Goal: Information Seeking & Learning: Learn about a topic

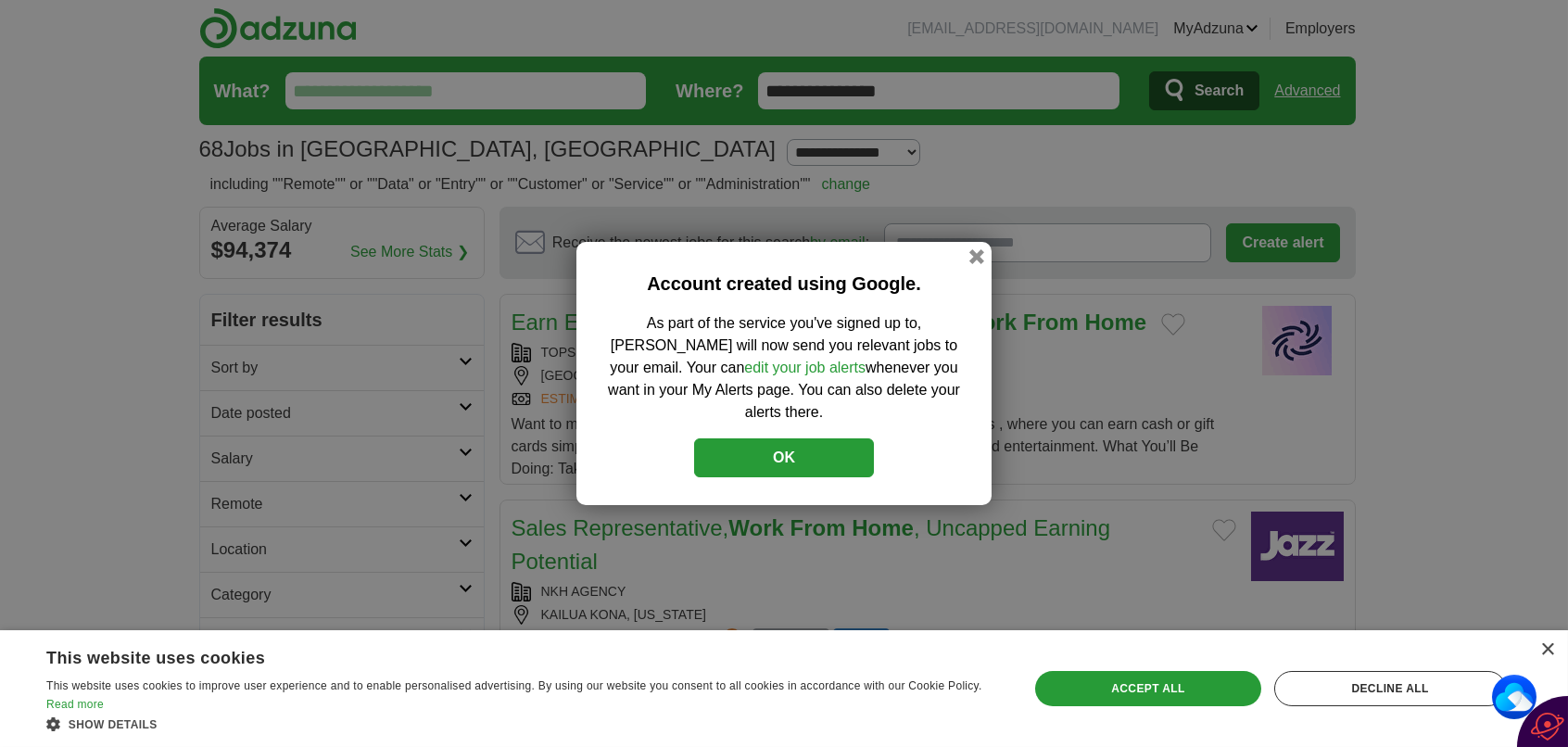
click at [752, 443] on button "OK" at bounding box center [784, 458] width 180 height 39
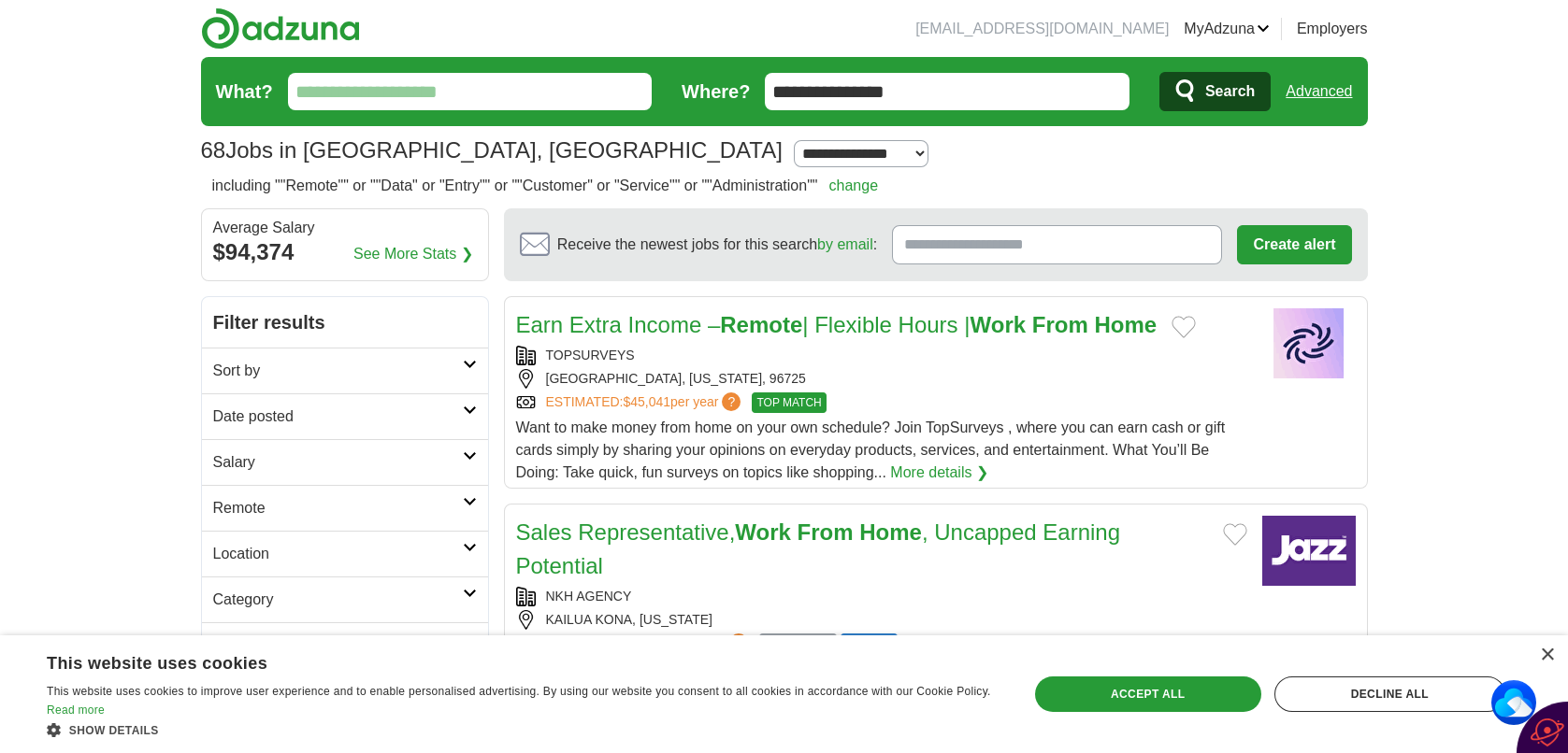
click at [470, 371] on link "Sort by" at bounding box center [345, 371] width 286 height 46
click at [377, 427] on select "**********" at bounding box center [344, 425] width 264 height 39
select select "**********"
click at [213, 405] on select "**********" at bounding box center [344, 425] width 264 height 39
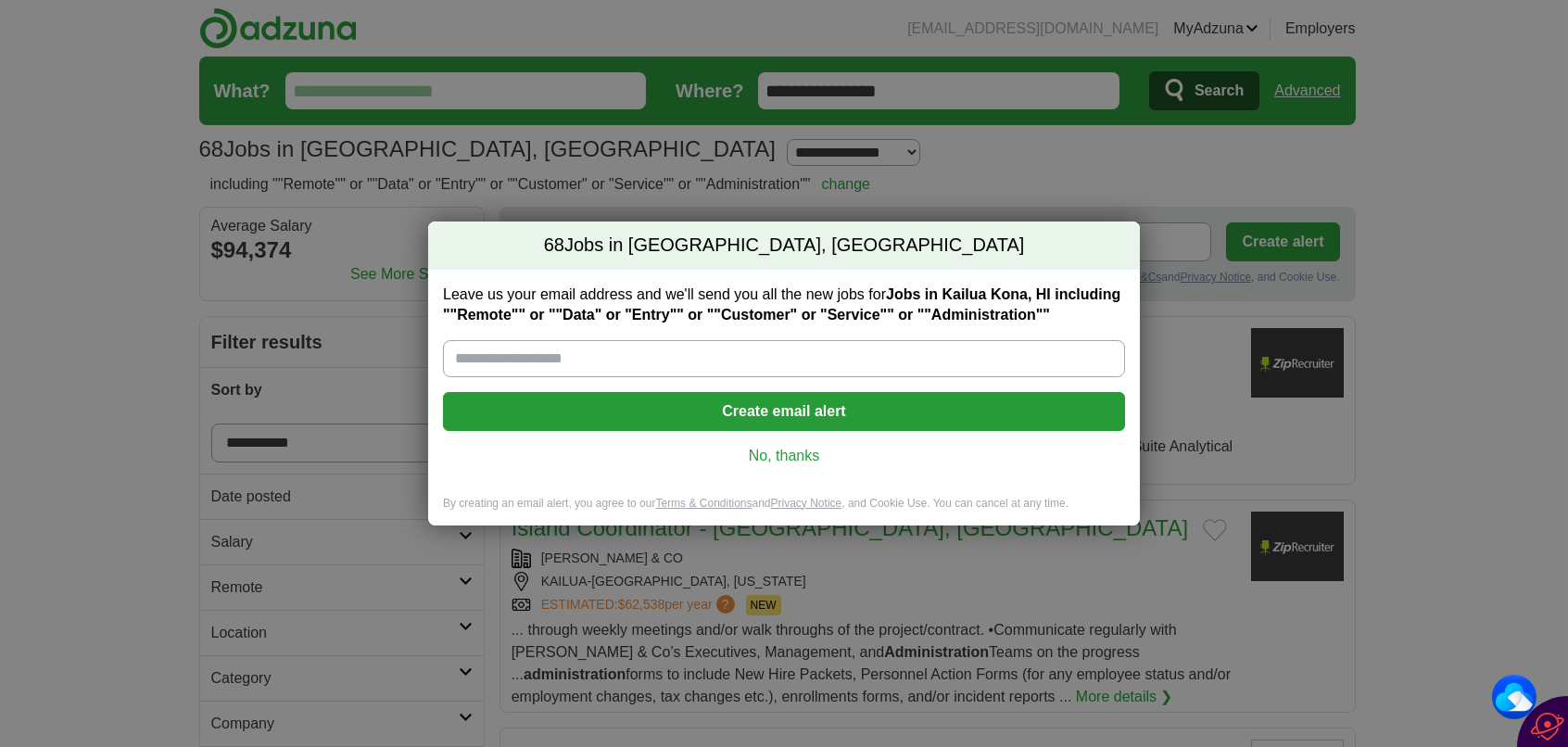
click at [580, 362] on input "Leave us your email address and we'll send you all the new jobs for Jobs in [GE…" at bounding box center [784, 359] width 682 height 37
click at [511, 363] on input "Leave us your email address and we'll send you all the new jobs for Jobs in [GE…" at bounding box center [784, 359] width 682 height 37
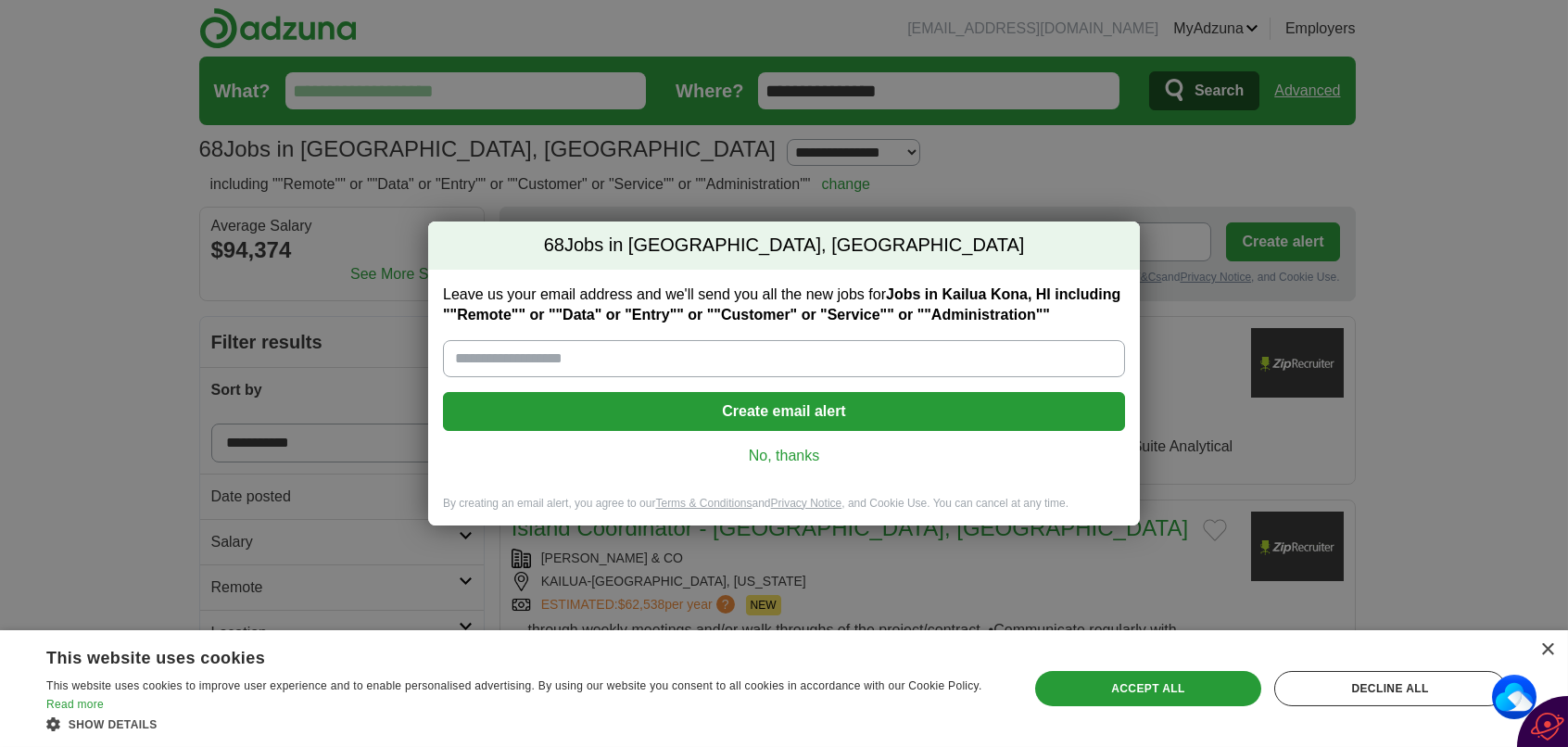
click at [822, 408] on button "Create email alert" at bounding box center [784, 411] width 682 height 39
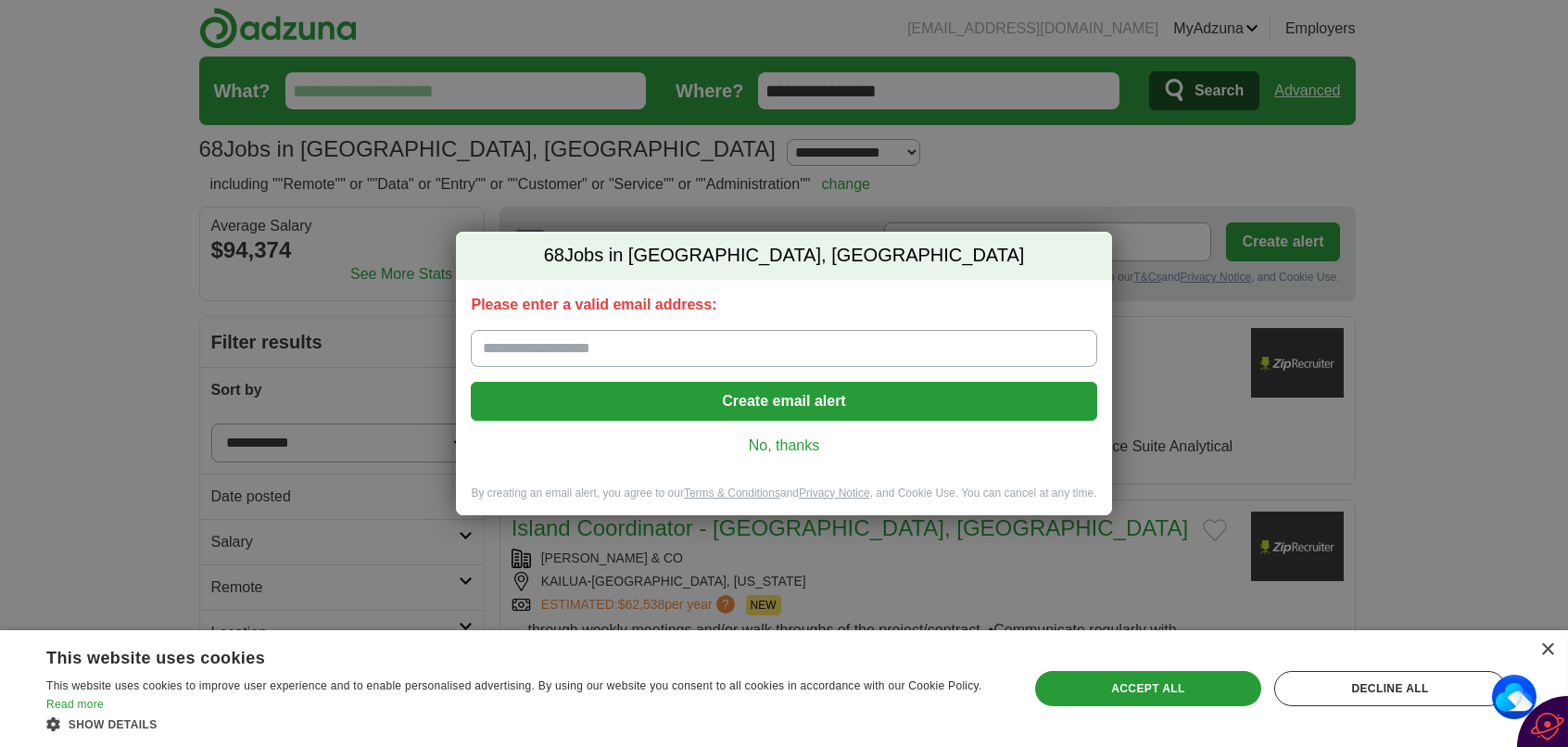
click at [778, 451] on link "No, thanks" at bounding box center [784, 445] width 596 height 20
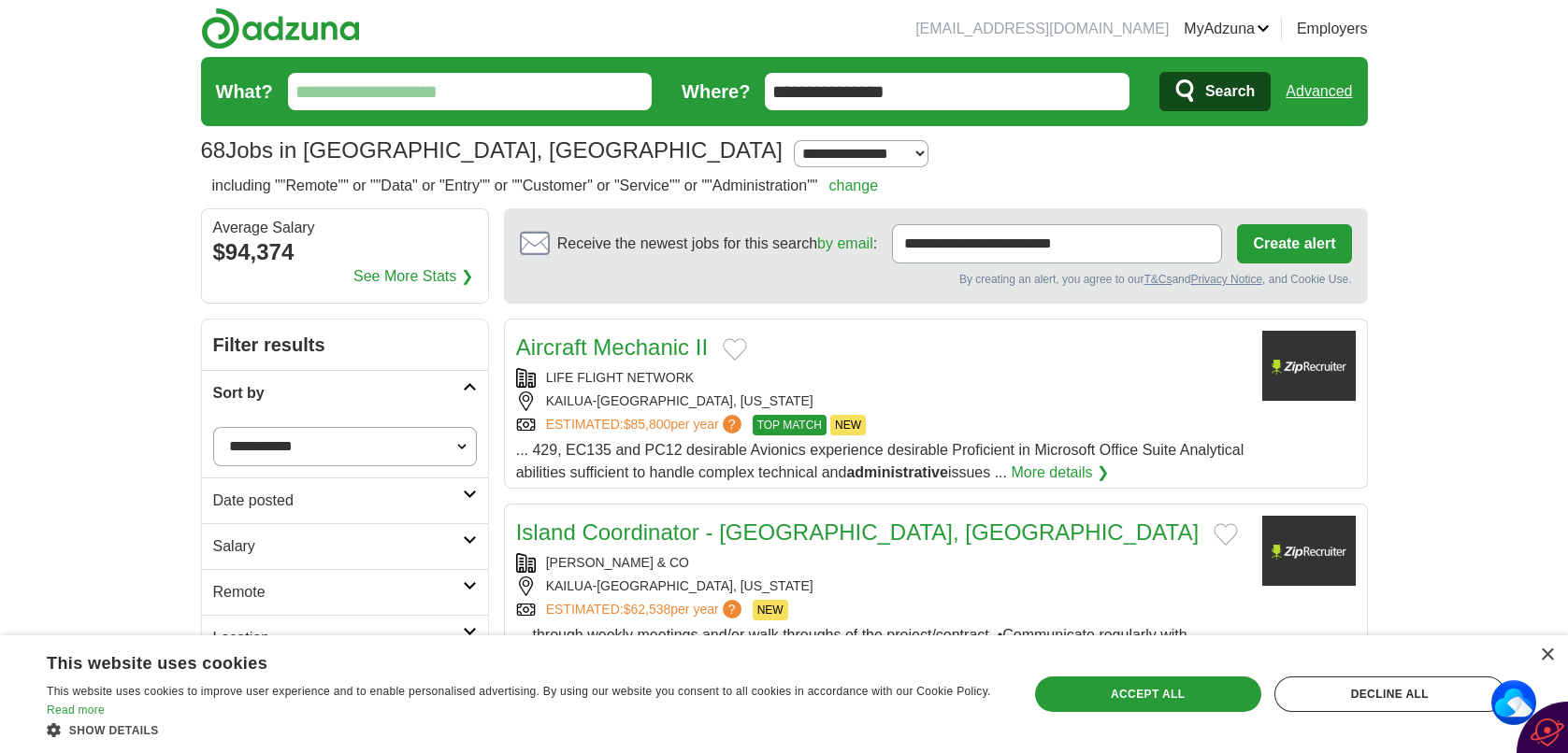
scroll to position [498, 0]
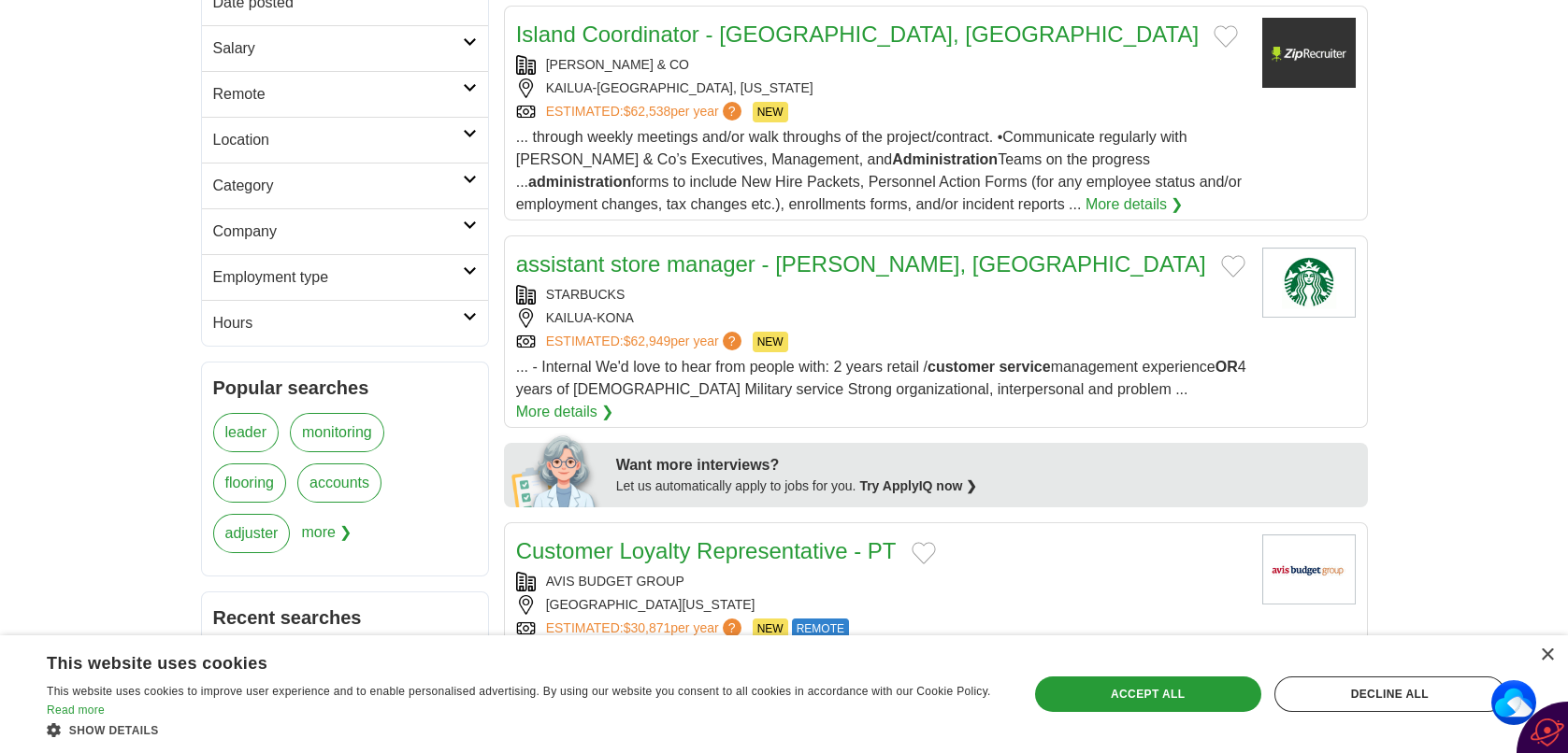
click at [429, 38] on h2 "Salary" at bounding box center [337, 48] width 250 height 23
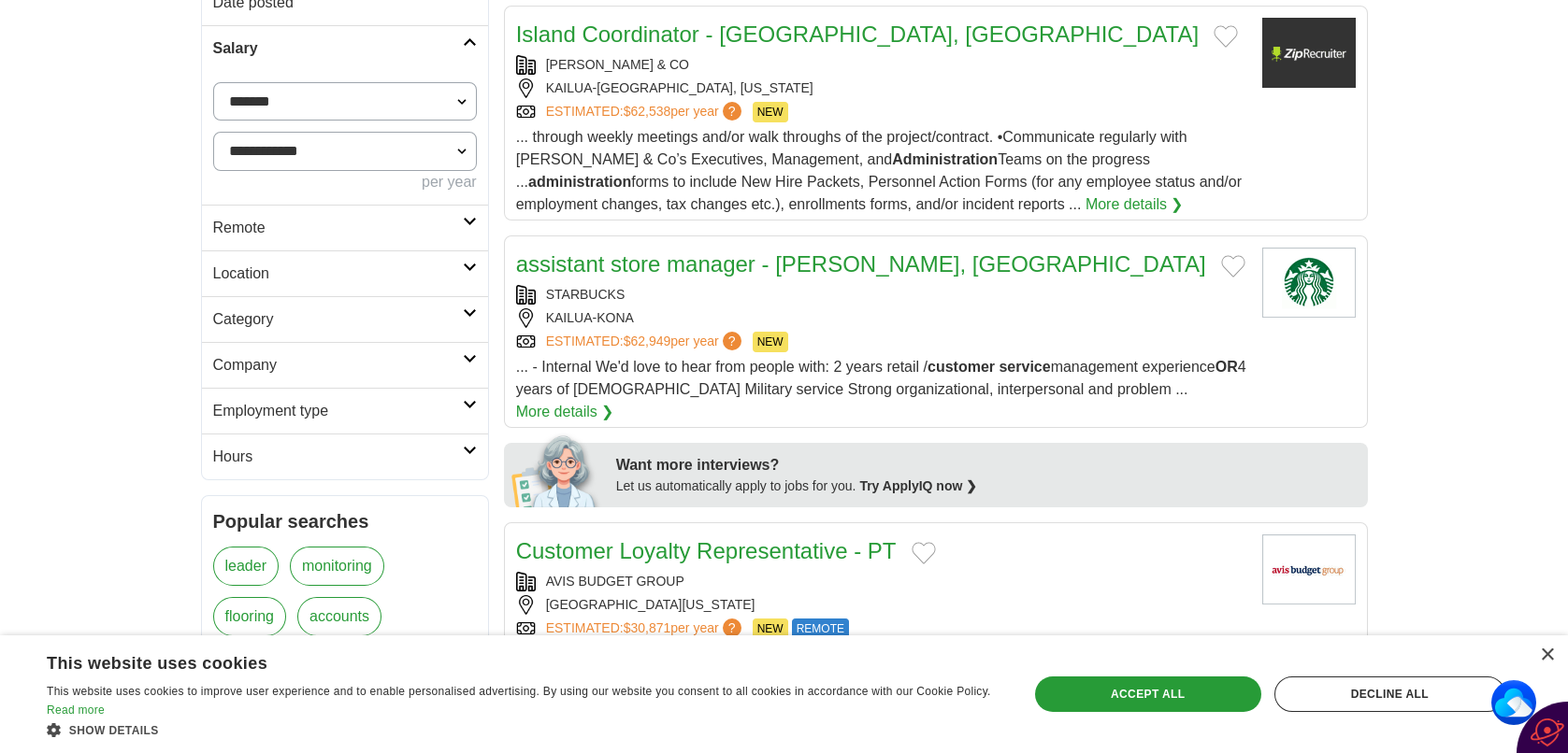
click at [328, 109] on select "**********" at bounding box center [344, 102] width 264 height 39
select select "*****"
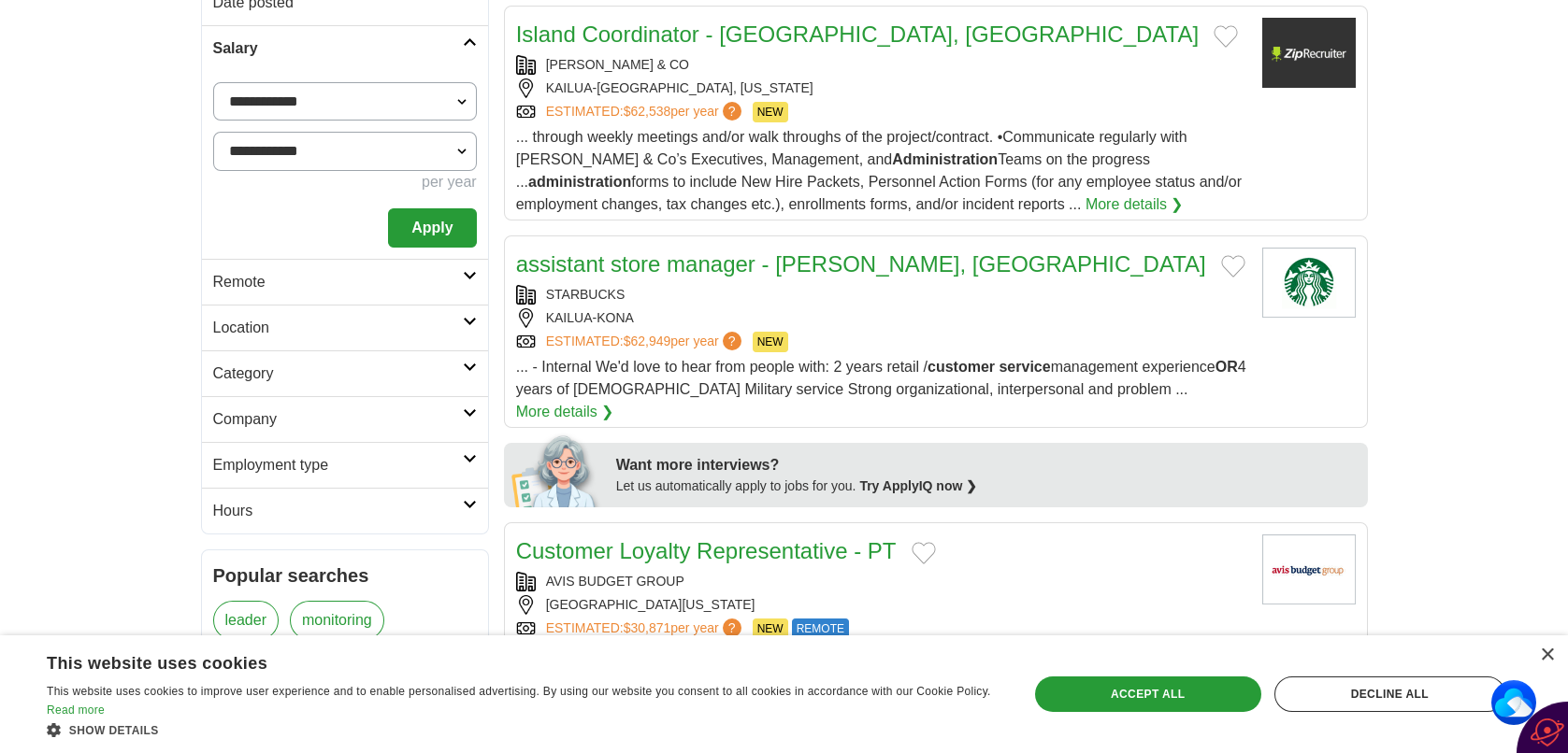
click at [409, 160] on select "**********" at bounding box center [344, 151] width 264 height 39
select select "******"
click at [213, 131] on select "**********" at bounding box center [344, 151] width 264 height 39
click at [428, 240] on button "Apply" at bounding box center [432, 228] width 88 height 39
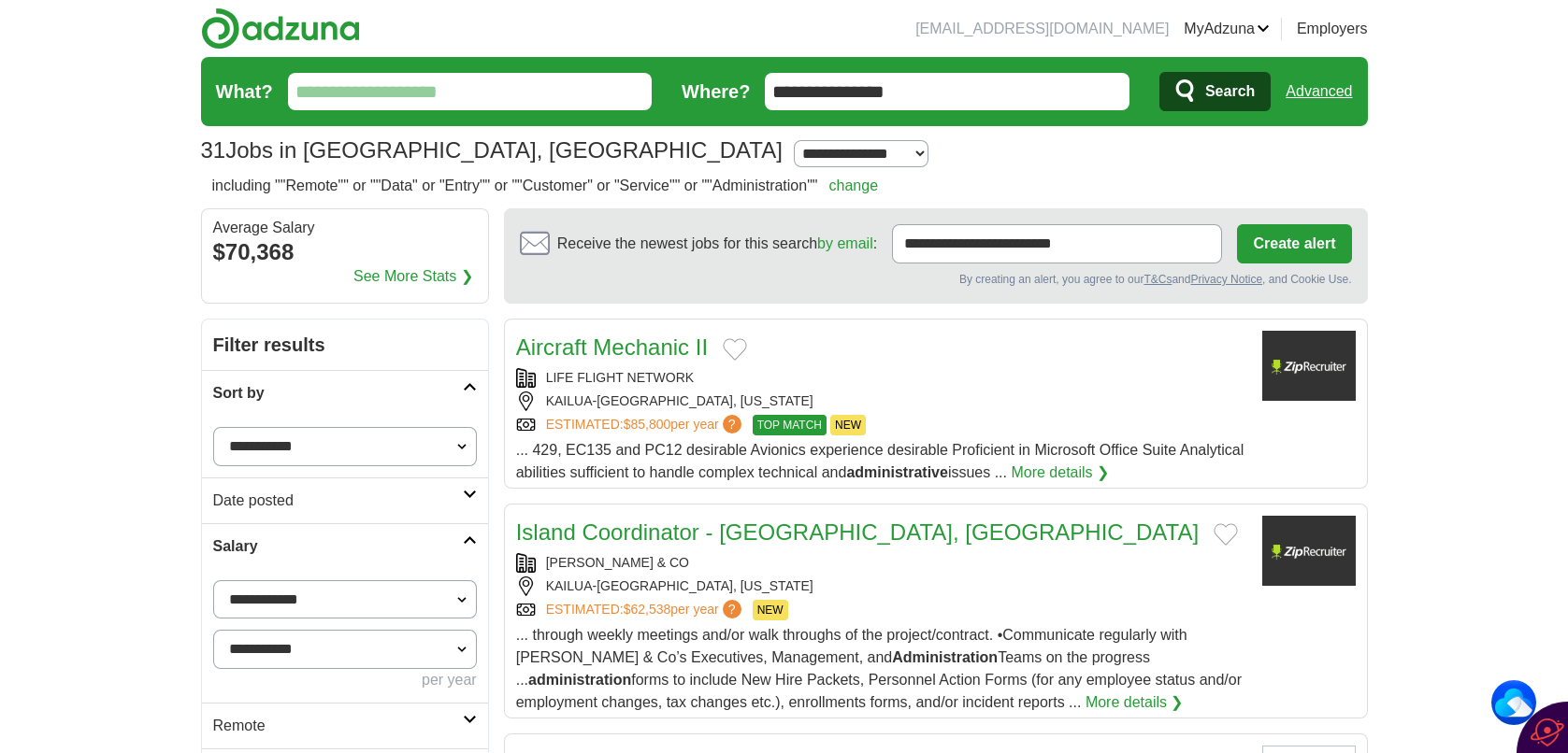
scroll to position [498, 0]
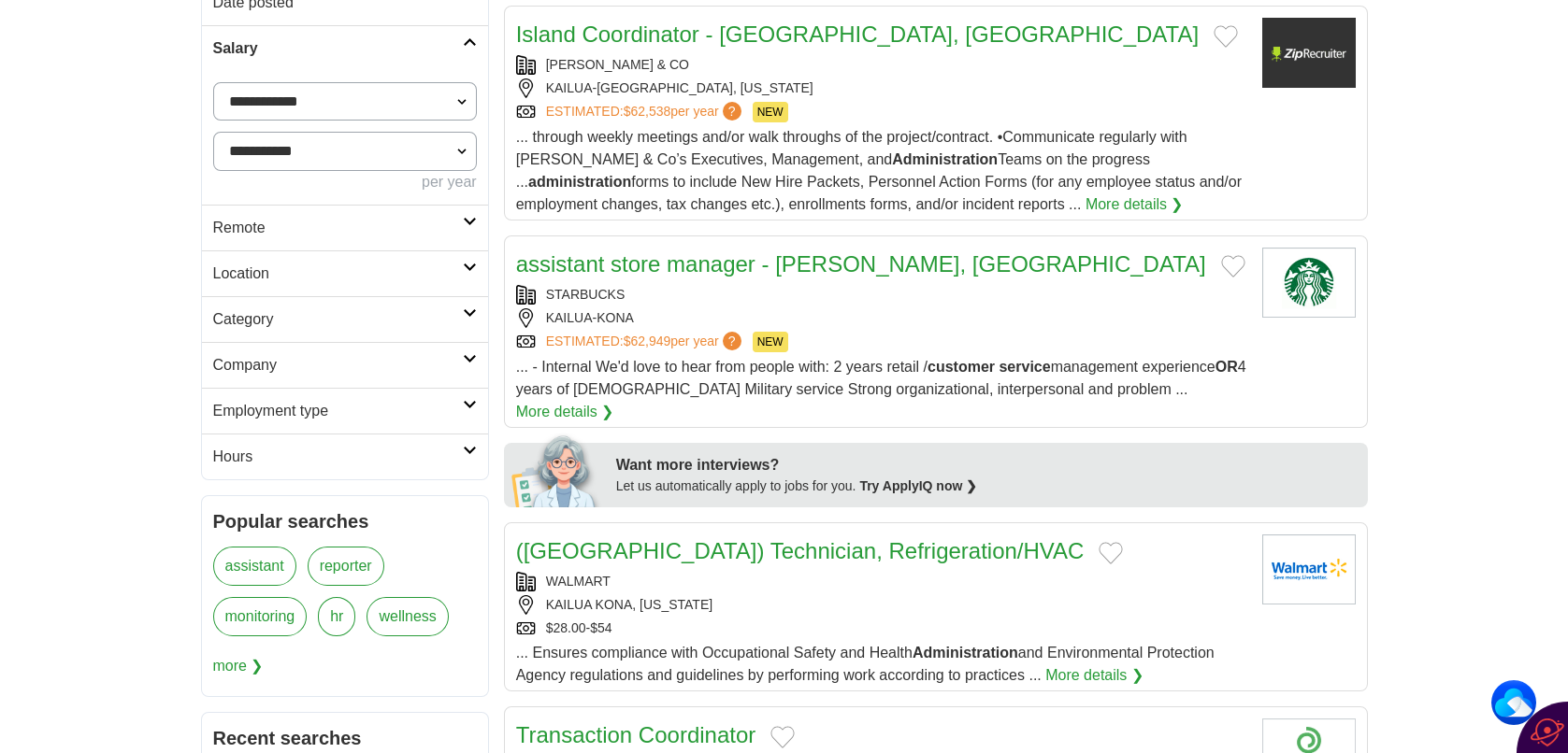
click at [456, 276] on h2 "Location" at bounding box center [337, 274] width 250 height 23
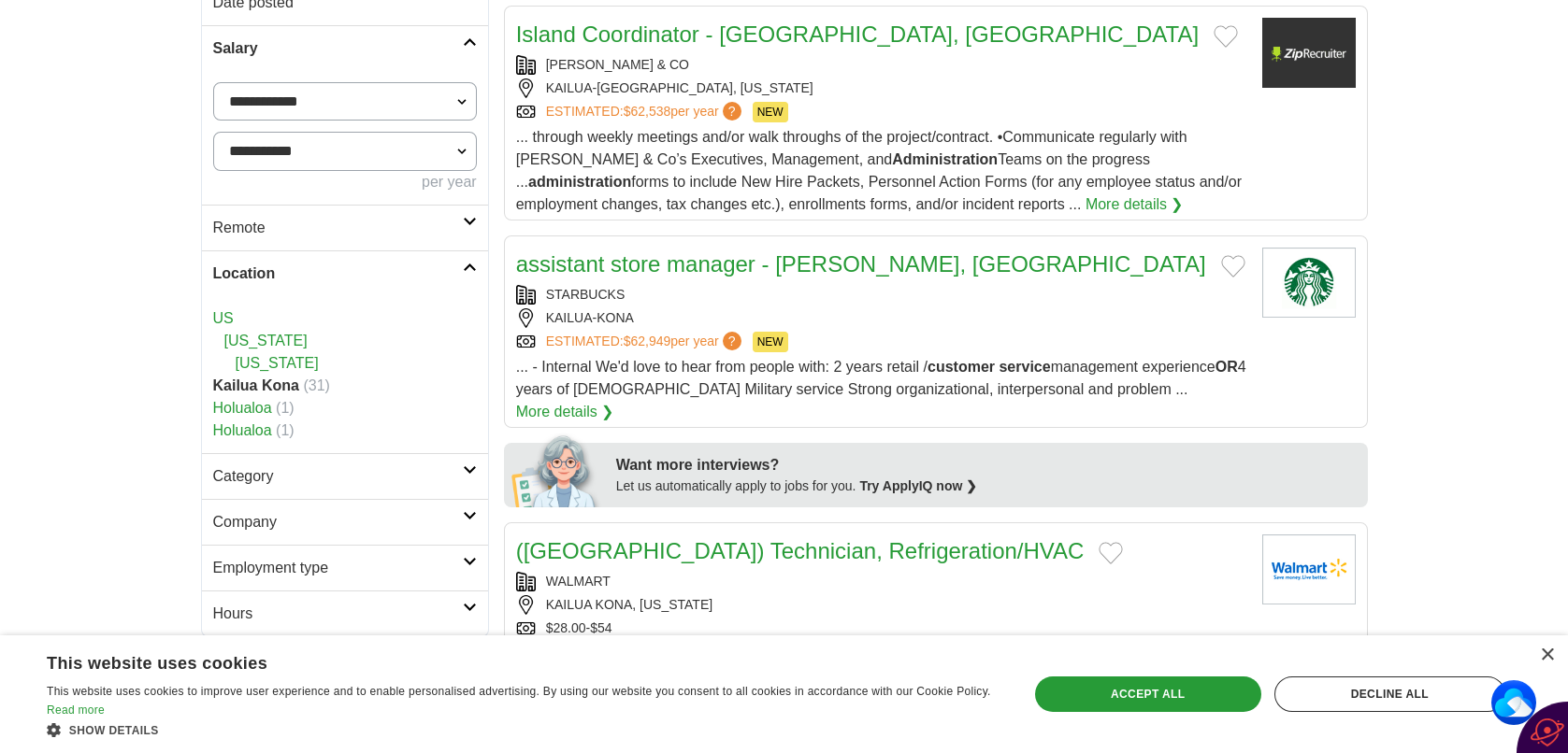
click at [460, 476] on h2 "Category" at bounding box center [337, 477] width 250 height 23
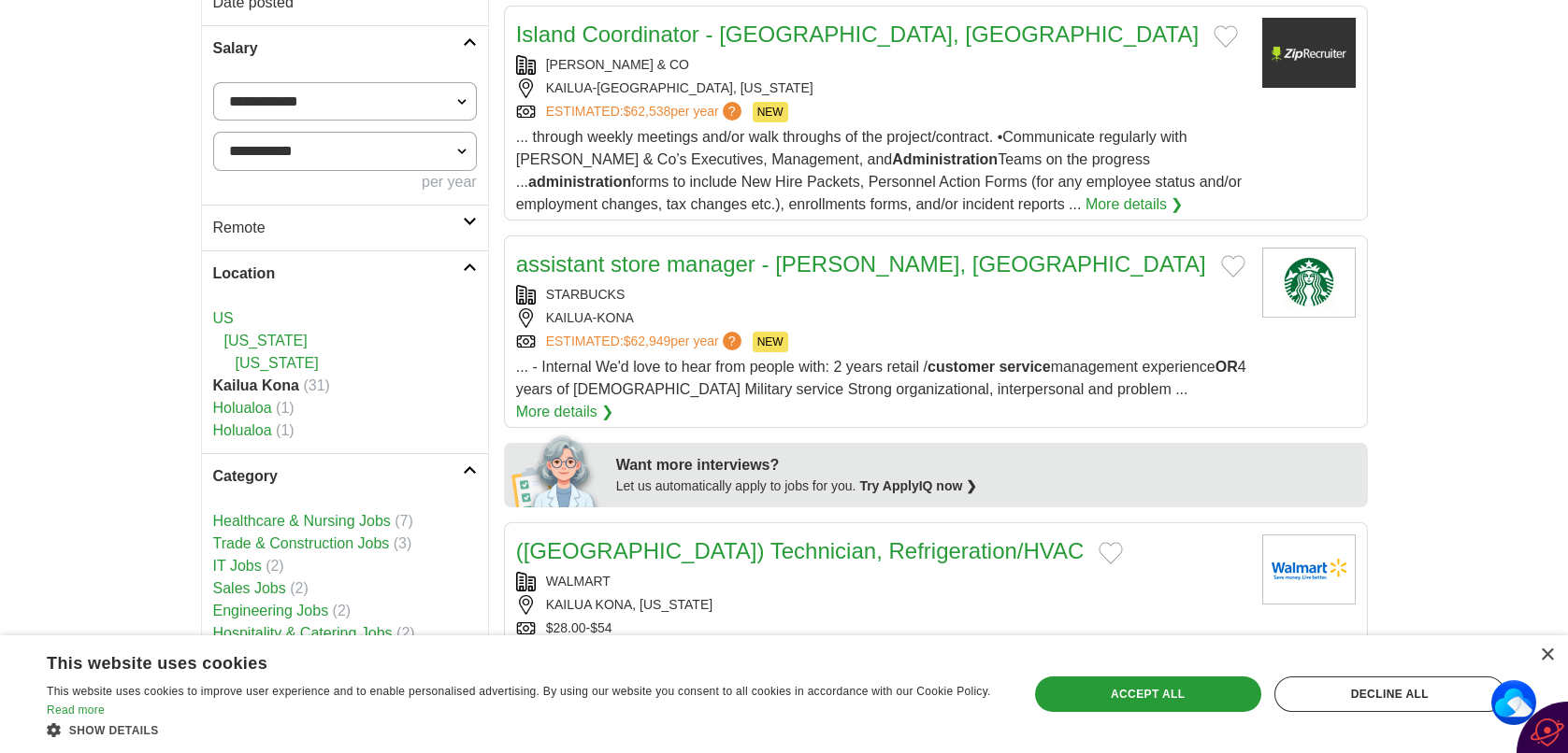
scroll to position [996, 0]
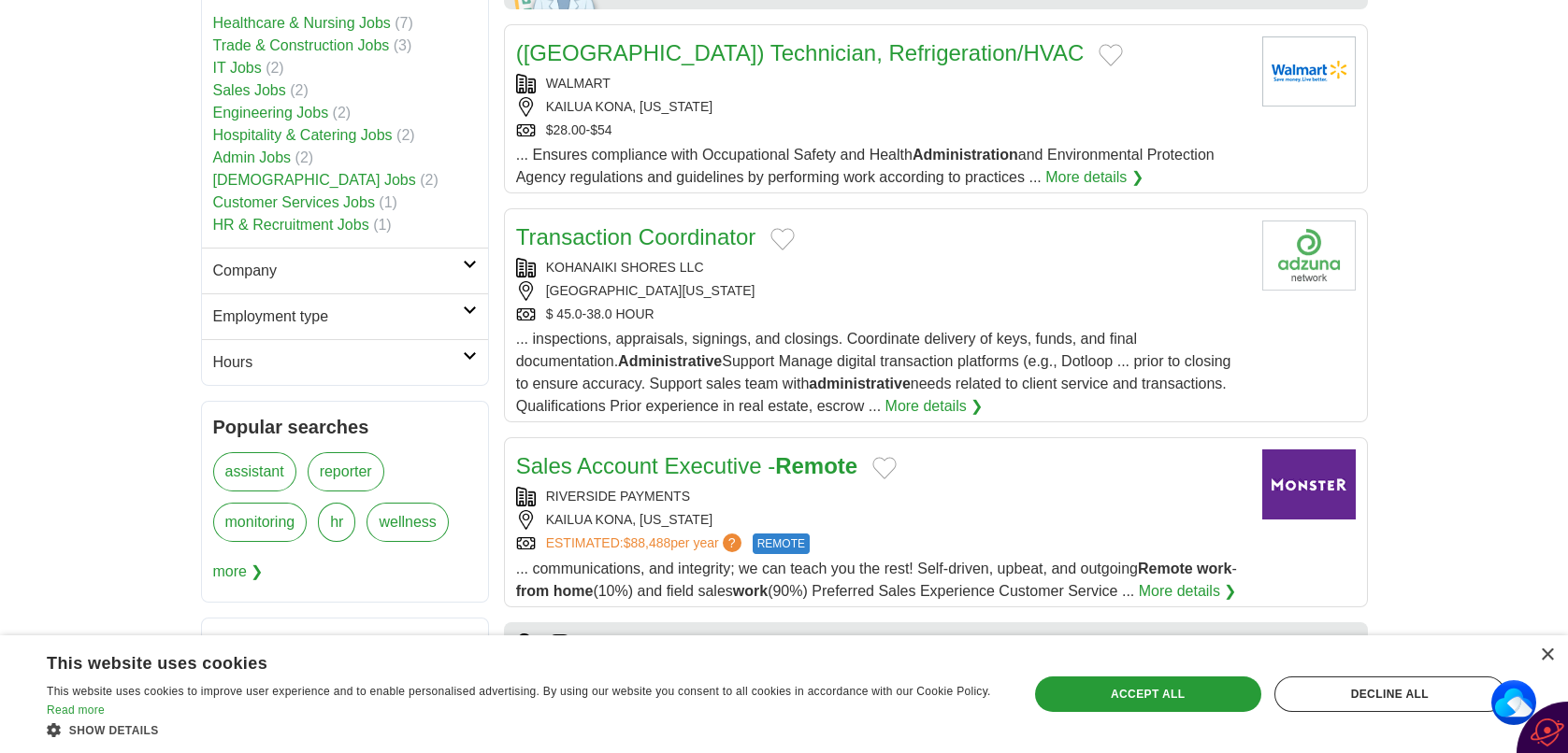
click at [271, 157] on link "Admin Jobs" at bounding box center [252, 158] width 78 height 16
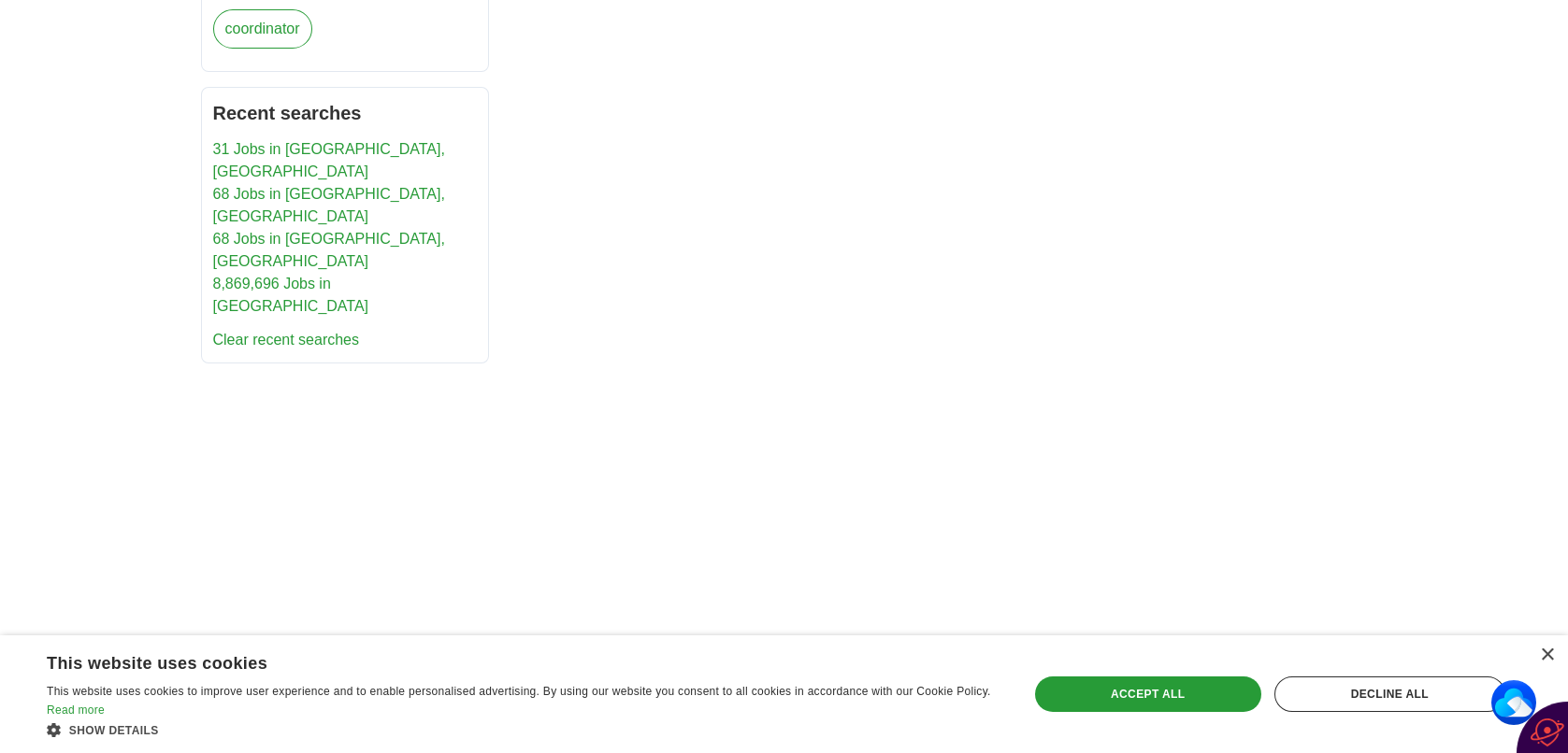
scroll to position [1409, 0]
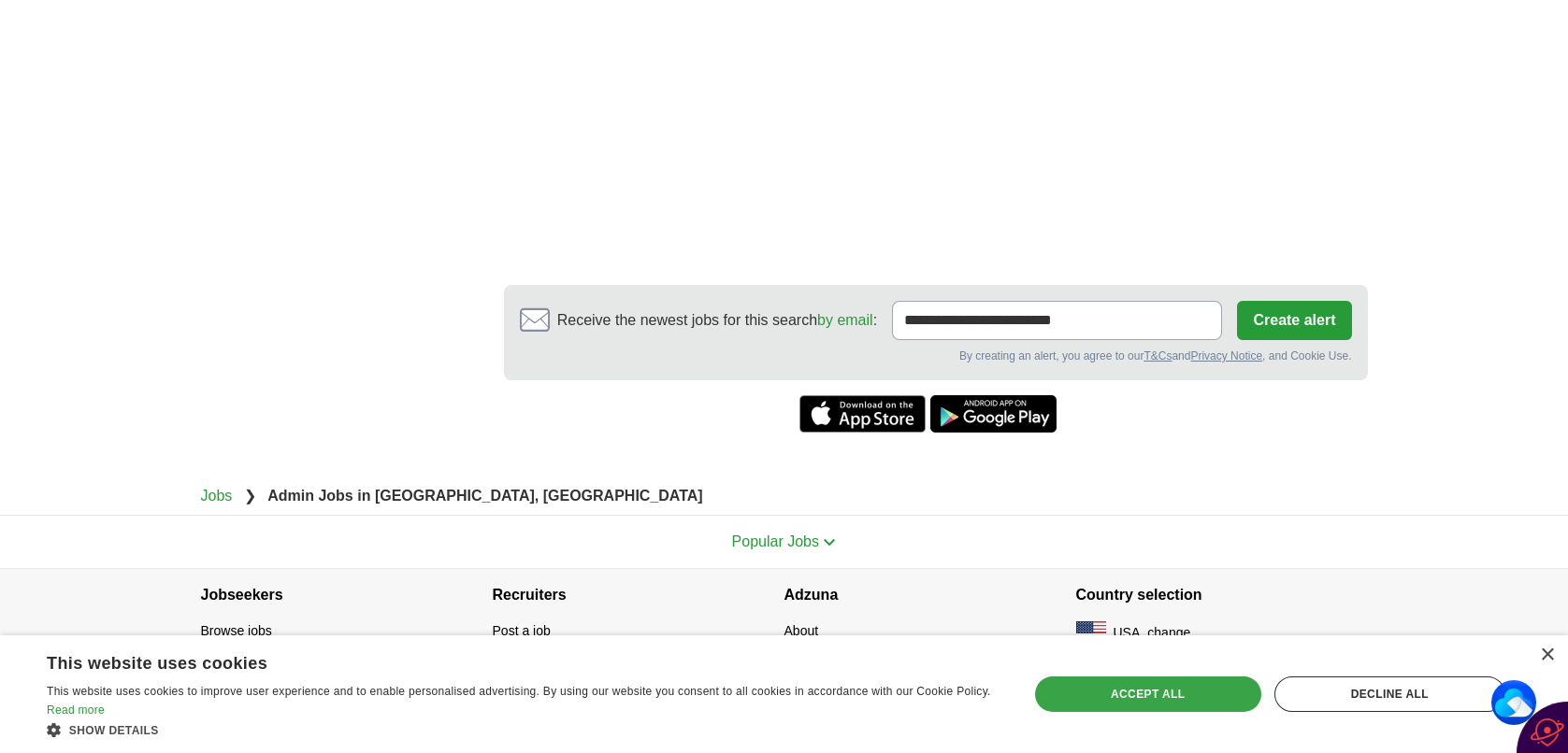
click at [1132, 693] on div "Accept all" at bounding box center [1147, 694] width 227 height 35
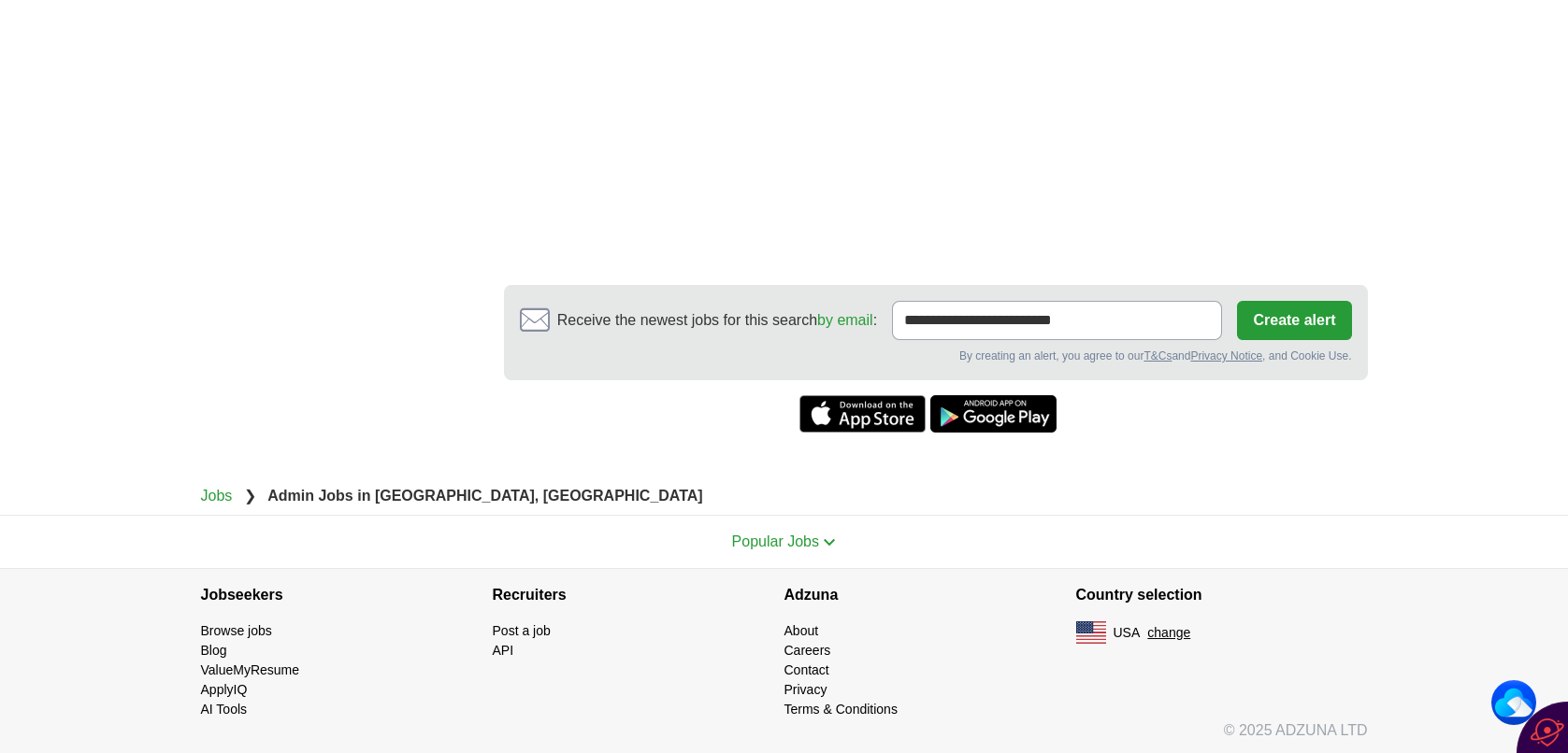
click at [1291, 319] on button "Create alert" at bounding box center [1293, 321] width 114 height 39
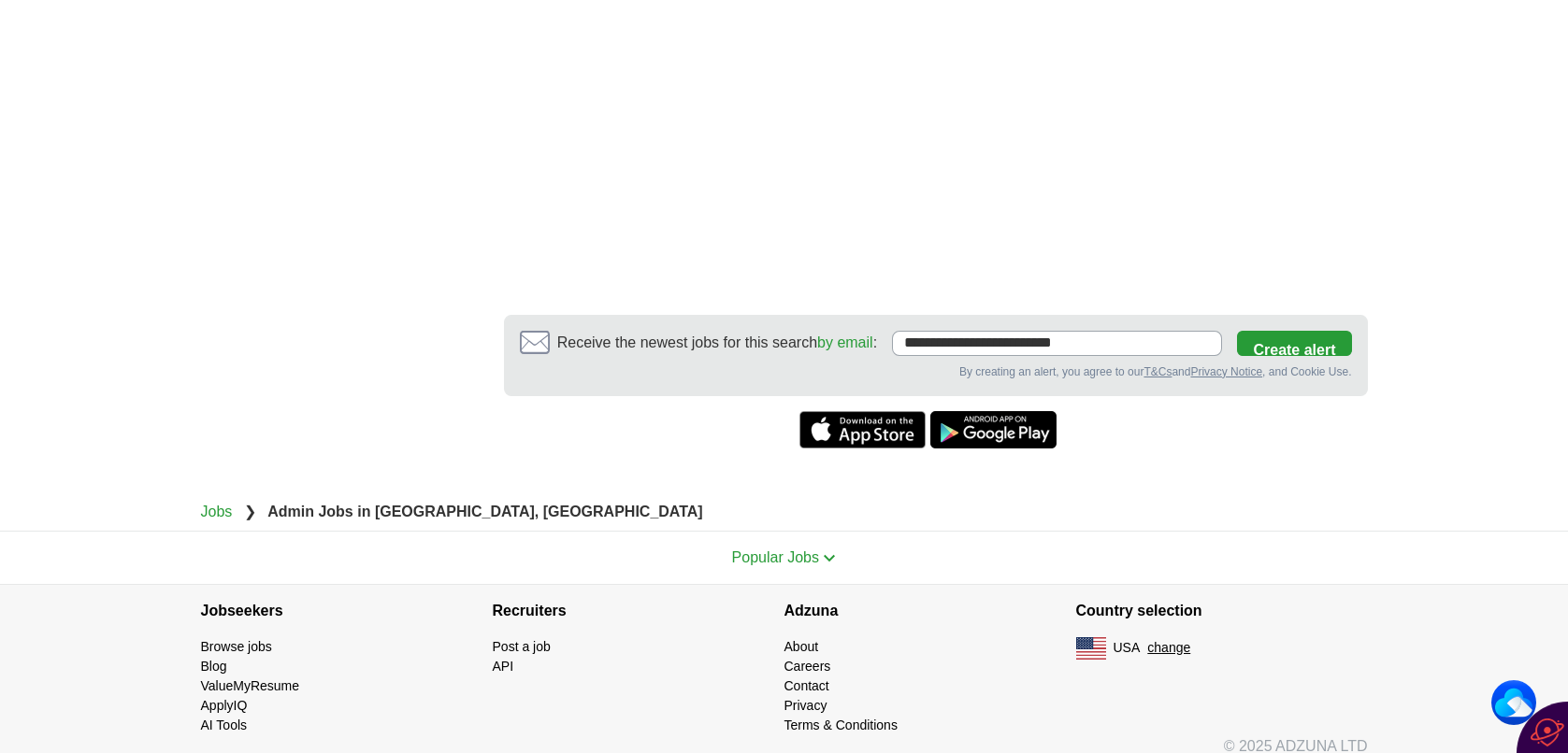
scroll to position [1371, 0]
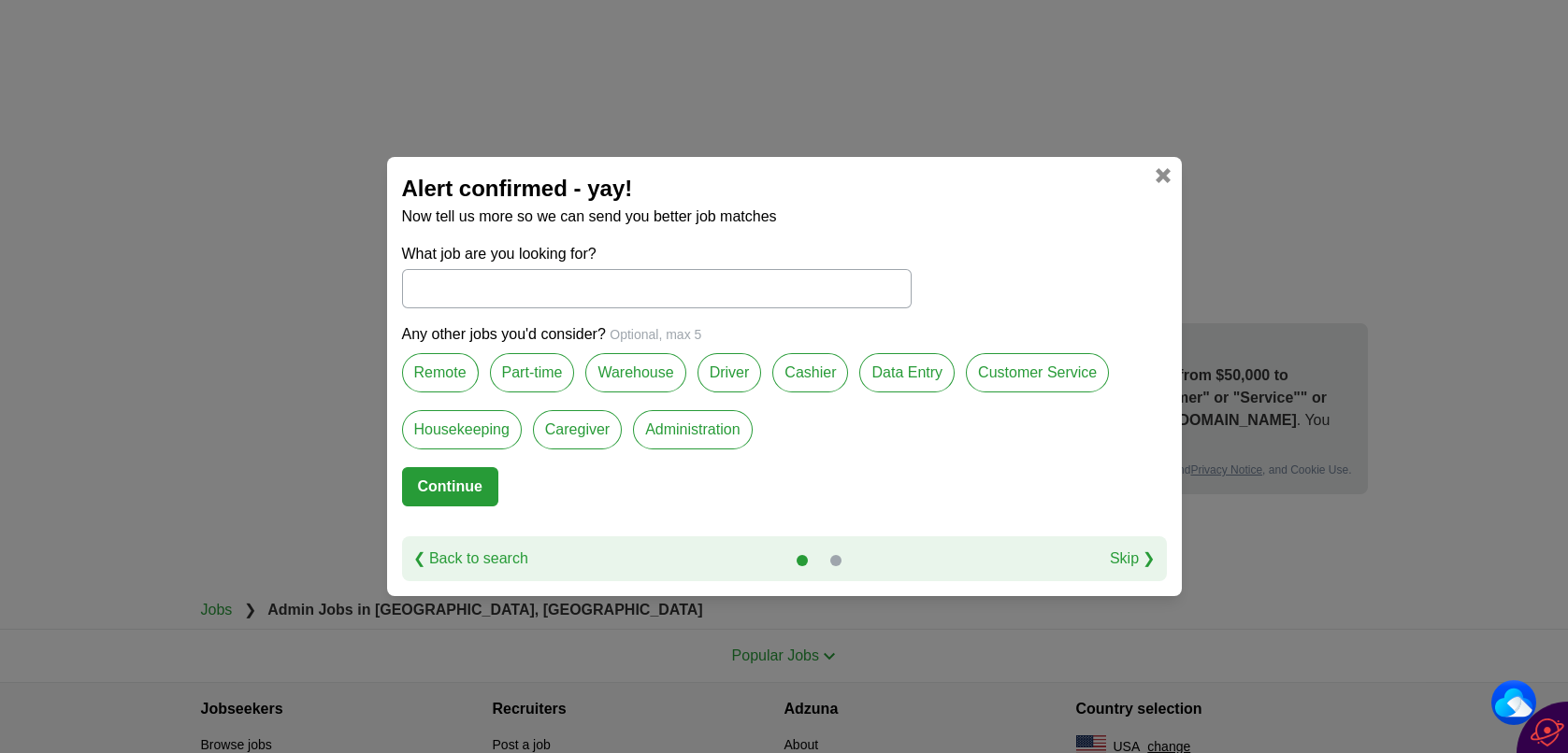
click at [430, 376] on label "Remote" at bounding box center [440, 373] width 76 height 39
click at [550, 378] on label "Part-time" at bounding box center [532, 373] width 85 height 39
click at [881, 372] on label "Data Entry" at bounding box center [906, 373] width 95 height 39
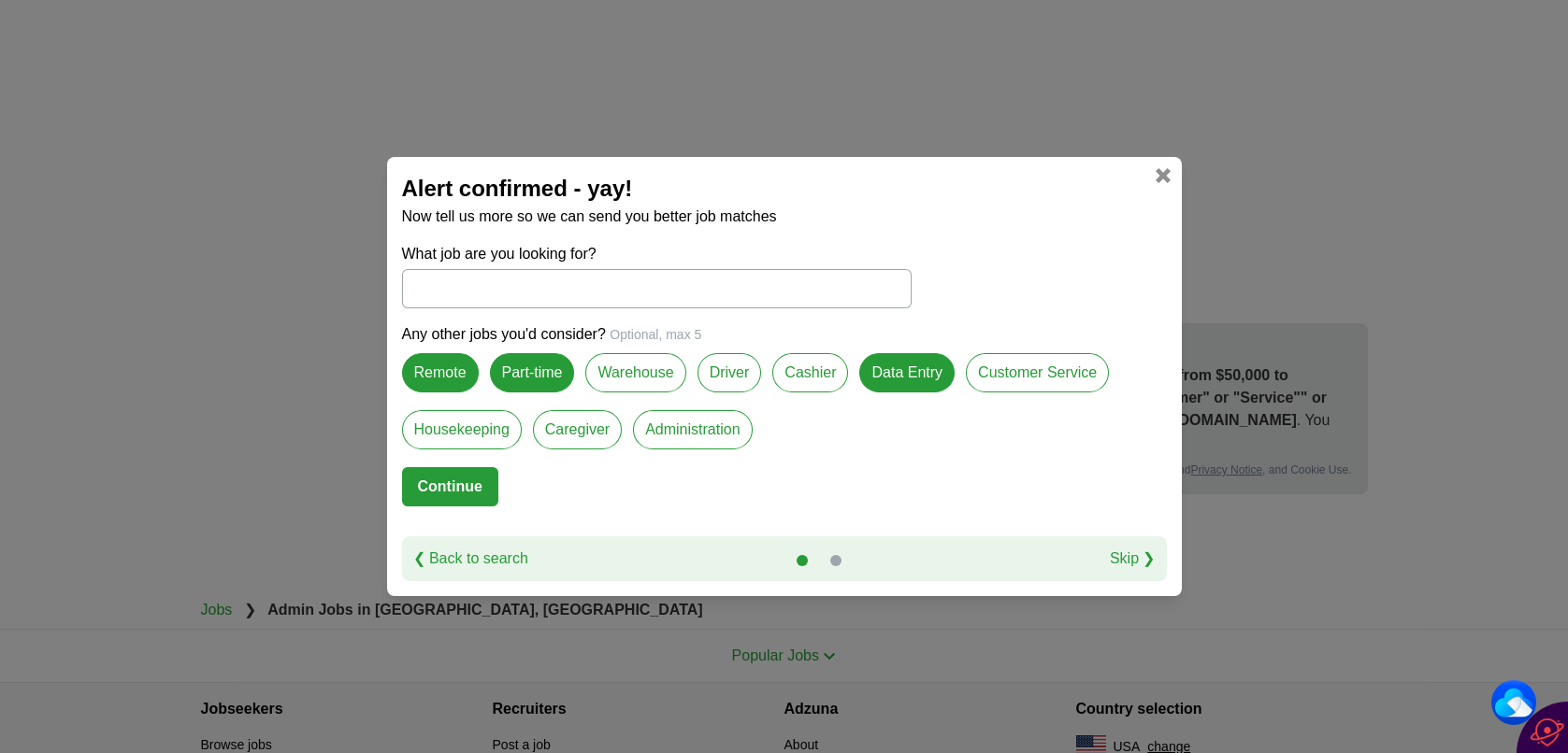
click at [992, 379] on label "Customer Service" at bounding box center [1037, 373] width 143 height 39
click at [686, 433] on label "Administration" at bounding box center [691, 430] width 119 height 39
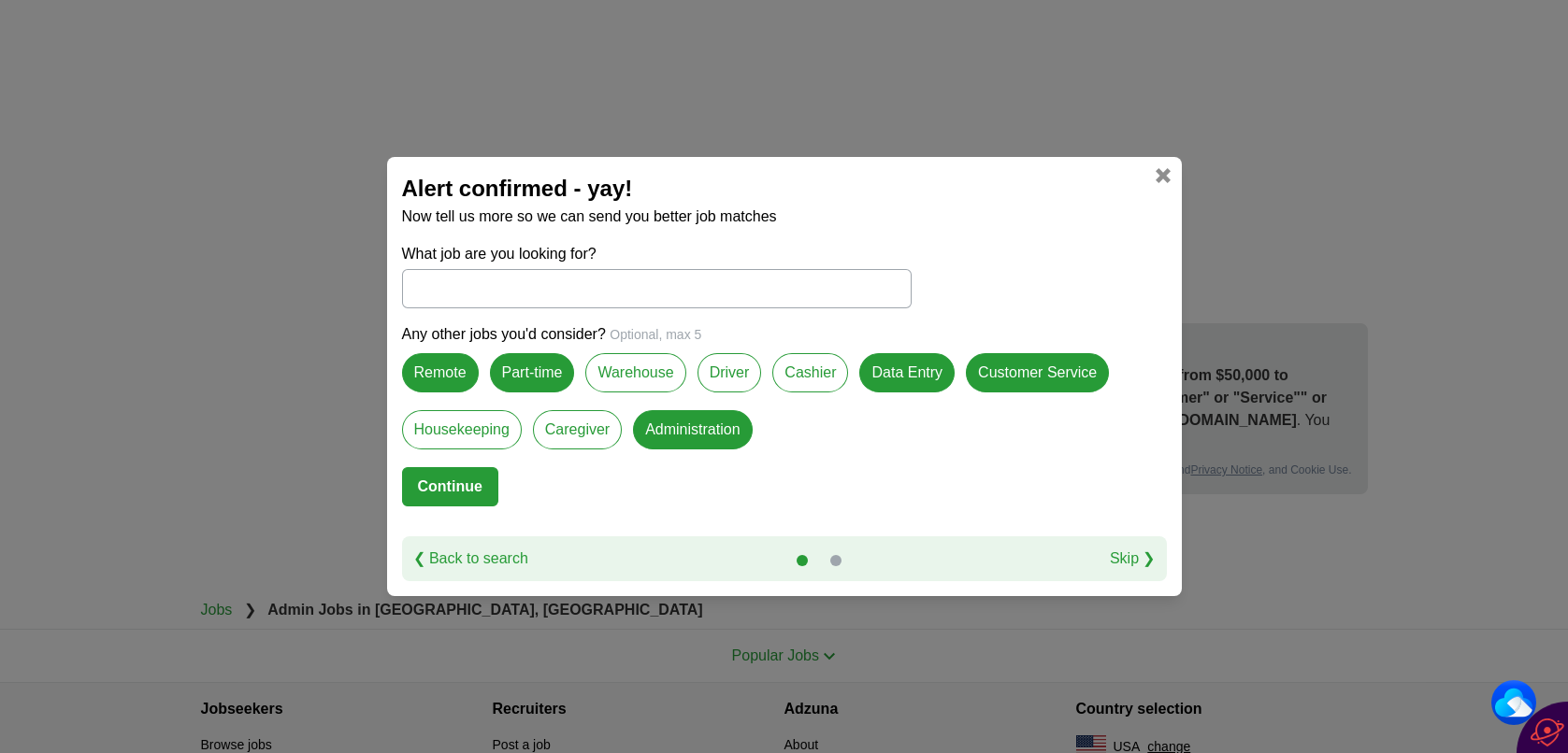
click at [457, 483] on button "Continue" at bounding box center [450, 487] width 96 height 39
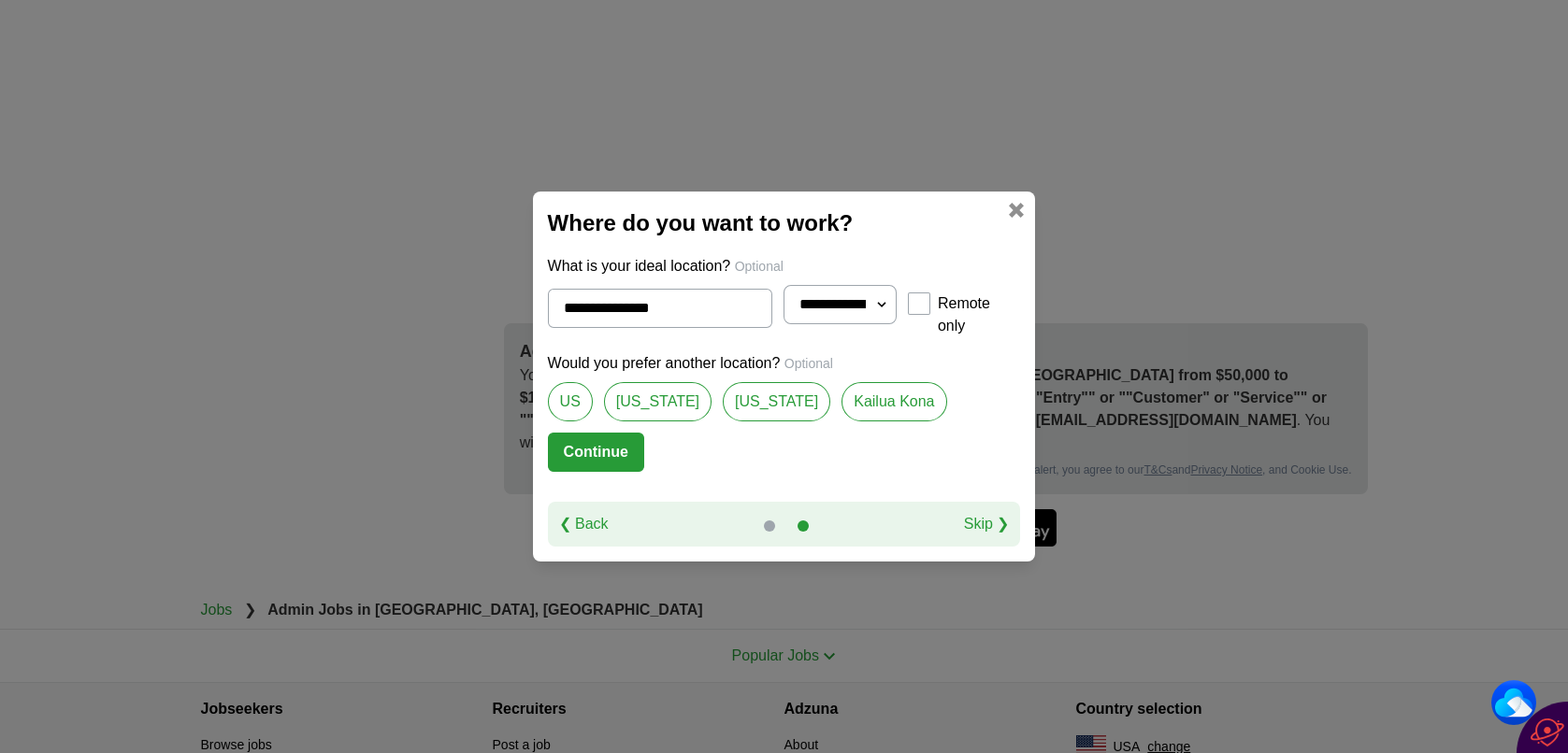
click at [895, 312] on select "**********" at bounding box center [839, 305] width 112 height 39
select select "**"
click at [784, 290] on select "**********" at bounding box center [839, 305] width 112 height 39
click at [841, 391] on link "Kailua Kona" at bounding box center [893, 402] width 105 height 39
type input "**********"
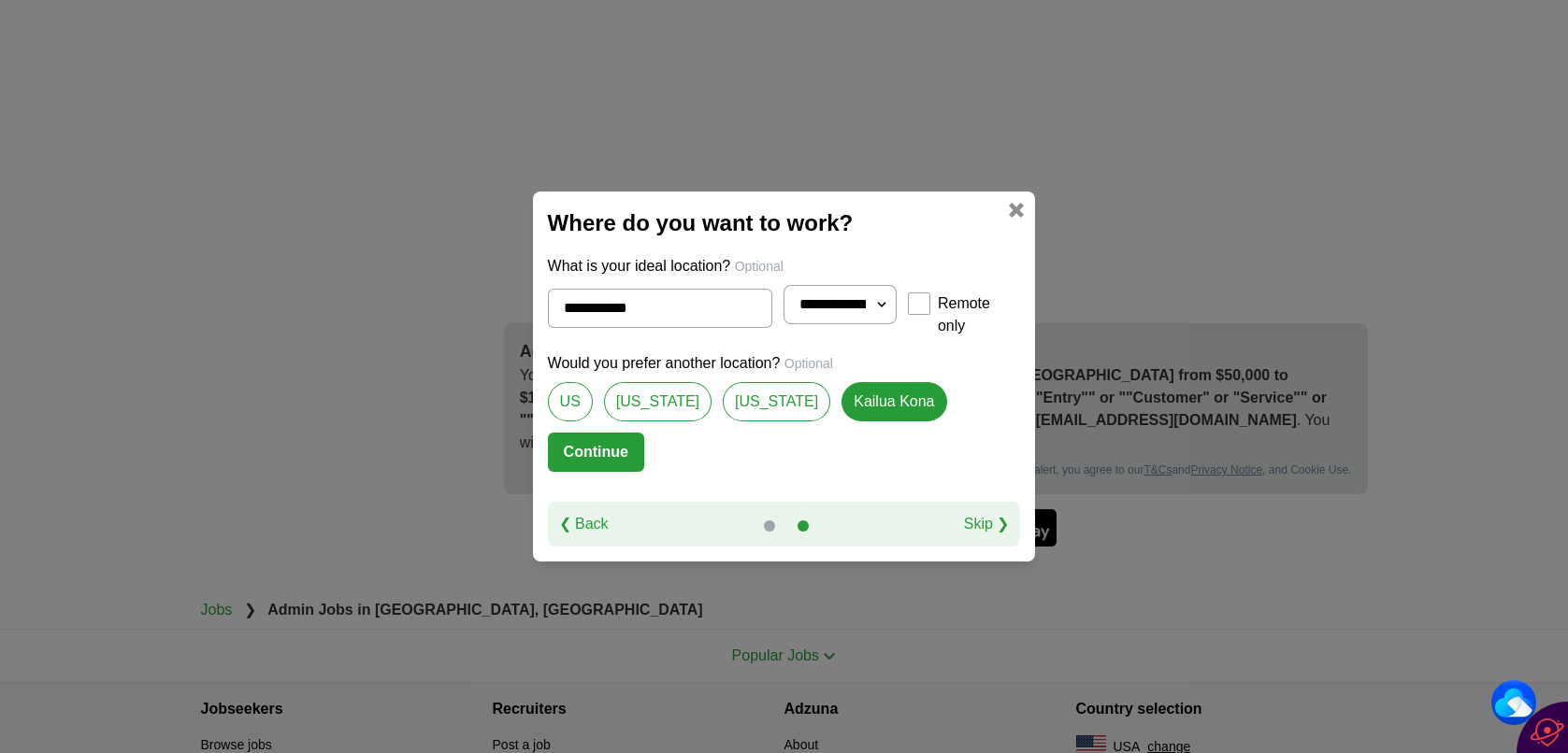
click at [593, 454] on button "Continue" at bounding box center [596, 452] width 96 height 39
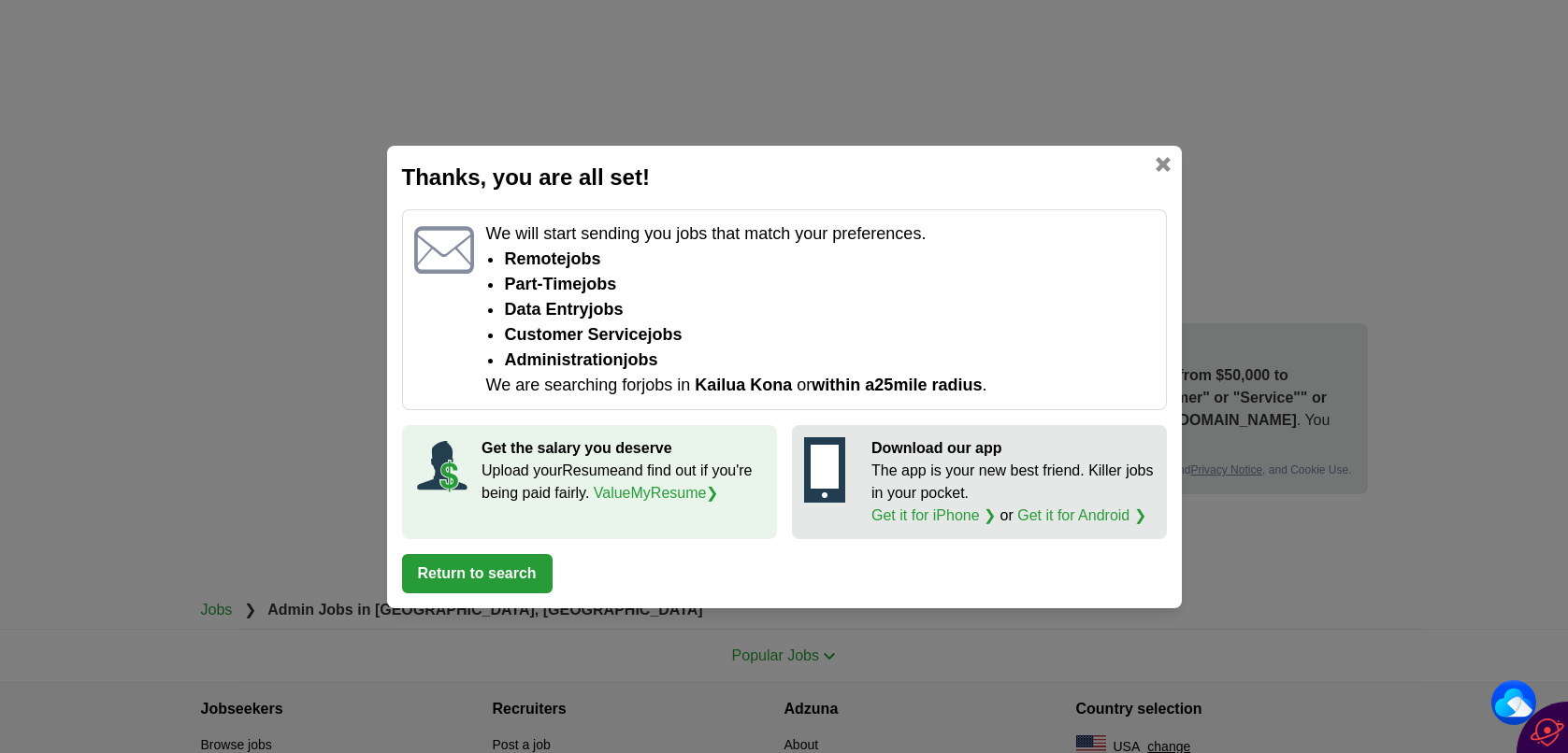
click at [485, 571] on button "Return to search" at bounding box center [477, 574] width 150 height 39
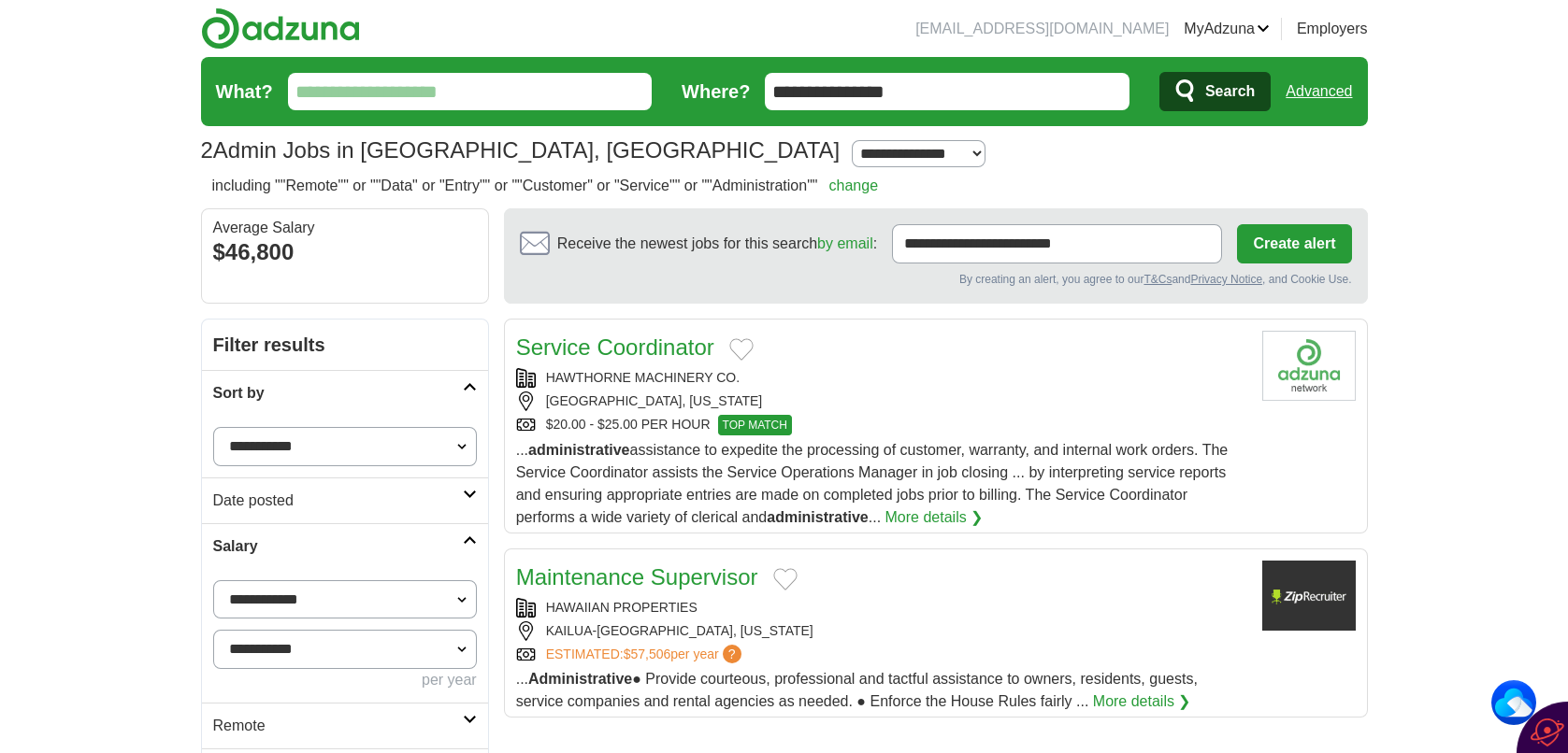
scroll to position [498, 0]
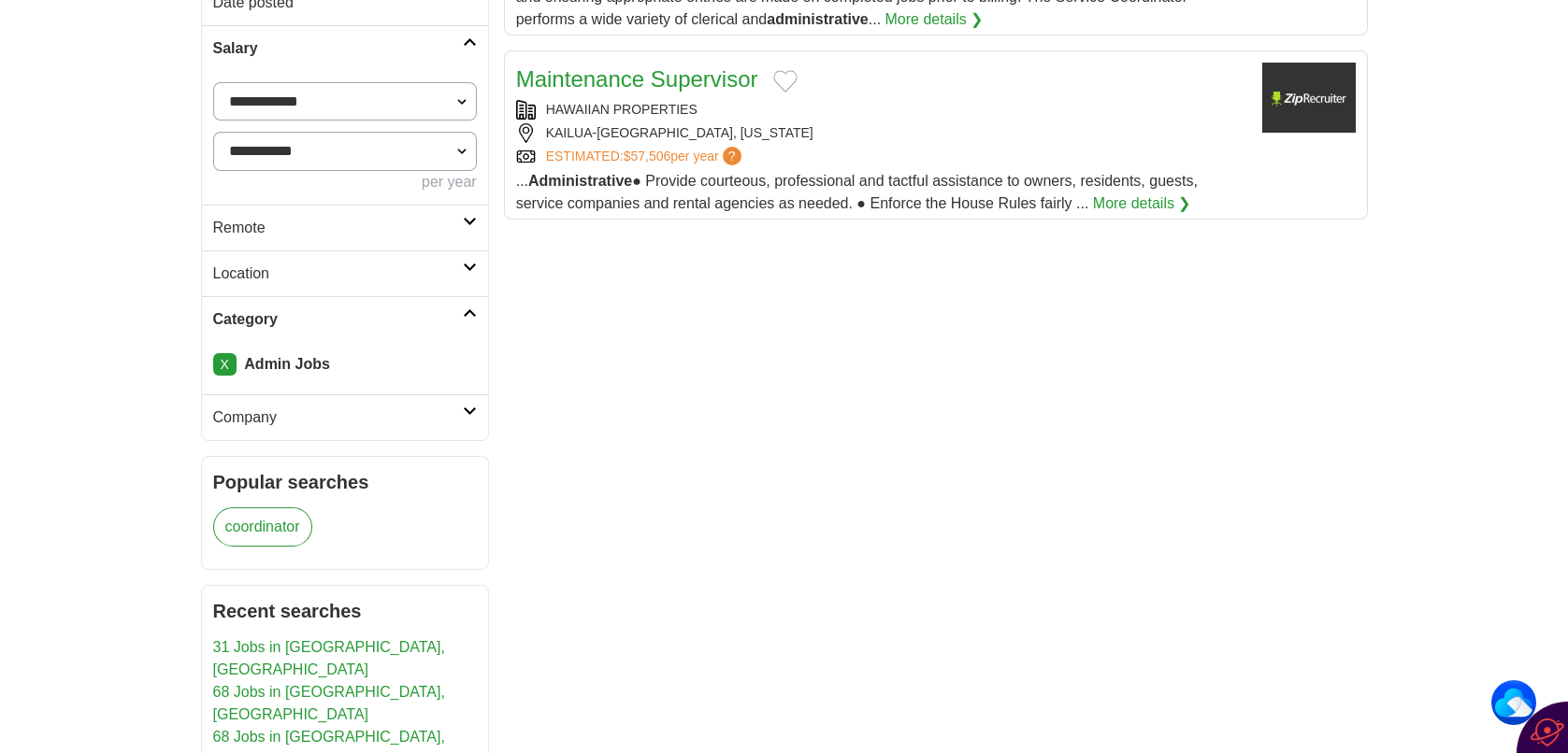
click at [473, 414] on link "Company" at bounding box center [345, 417] width 286 height 46
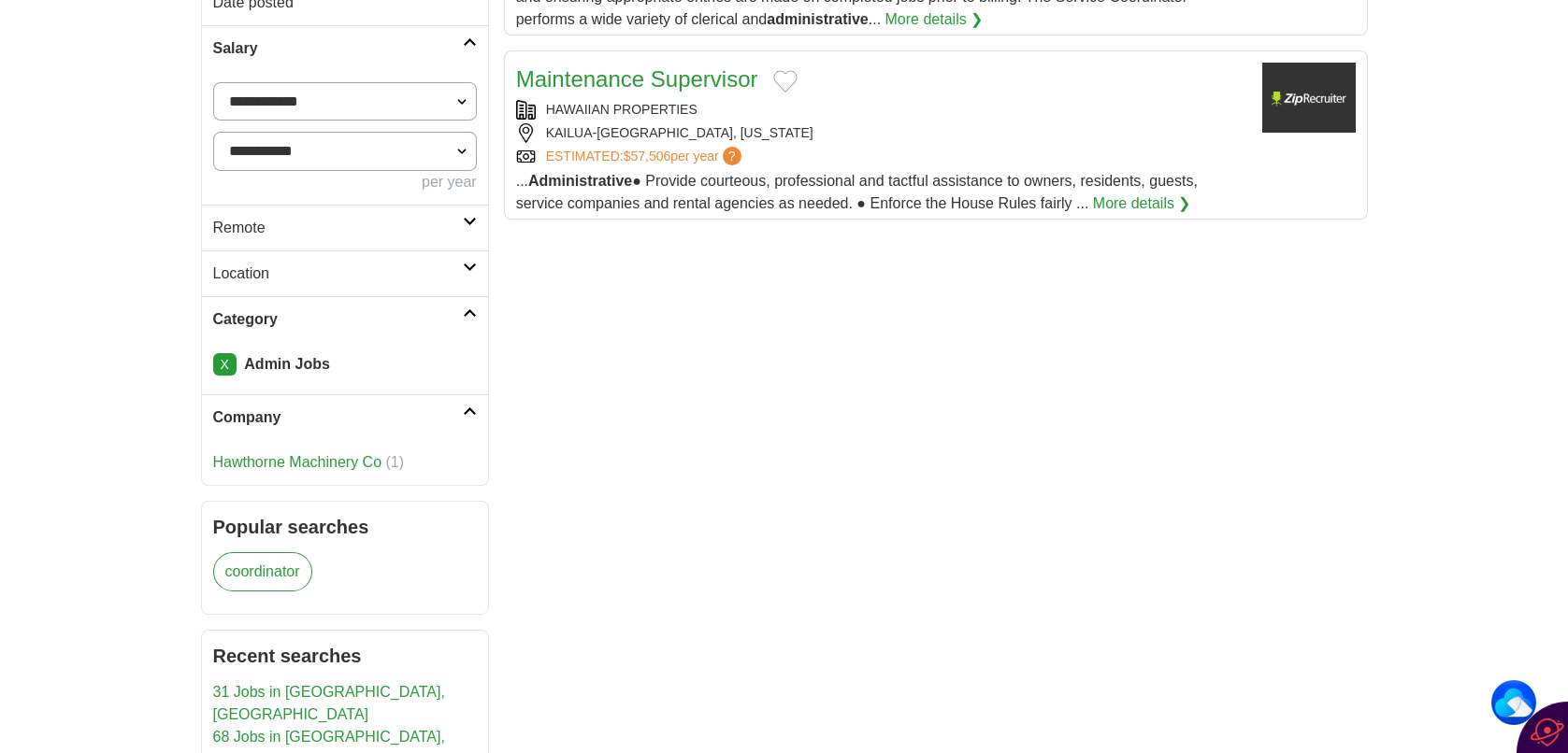
click at [471, 410] on icon at bounding box center [470, 412] width 14 height 10
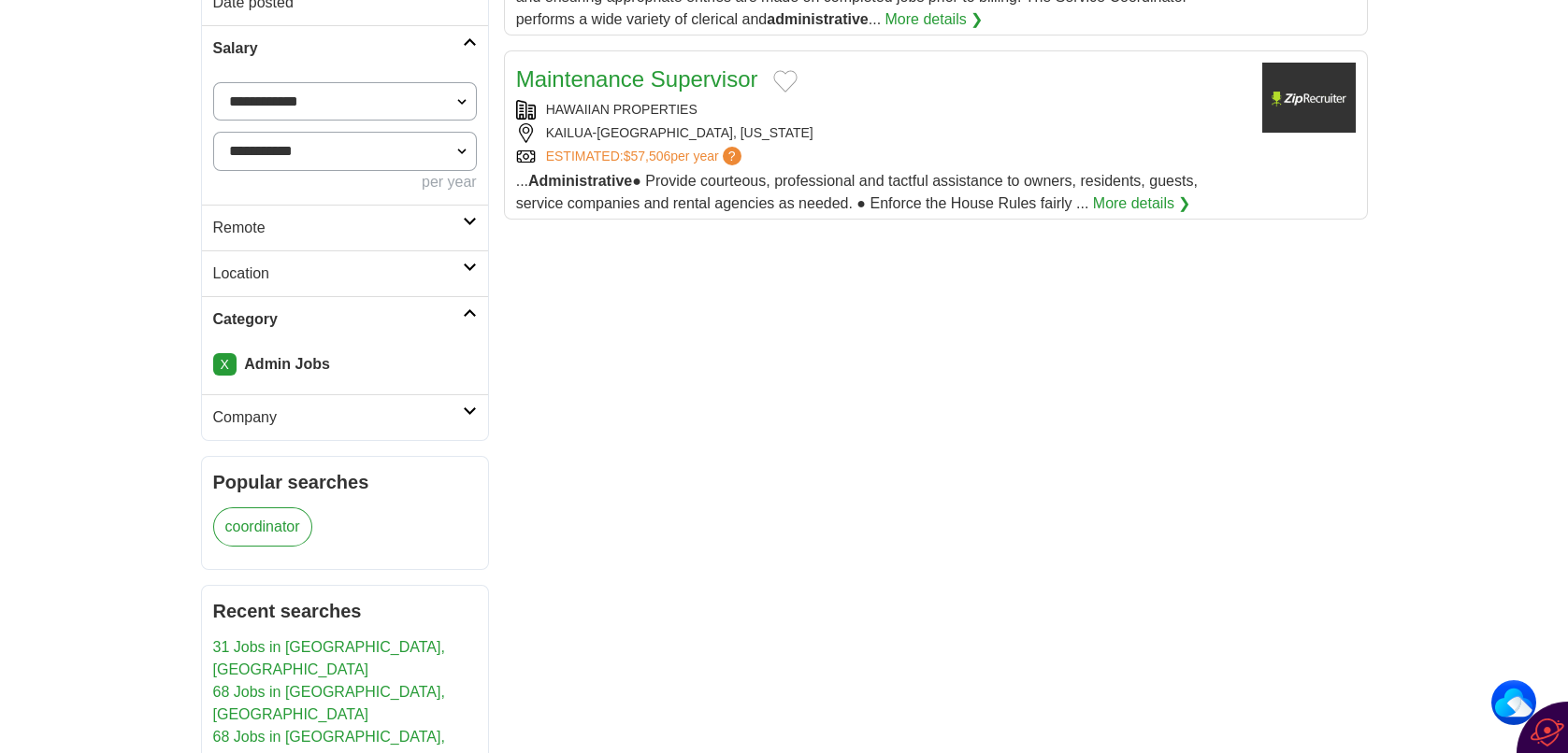
click at [471, 410] on icon at bounding box center [470, 412] width 14 height 10
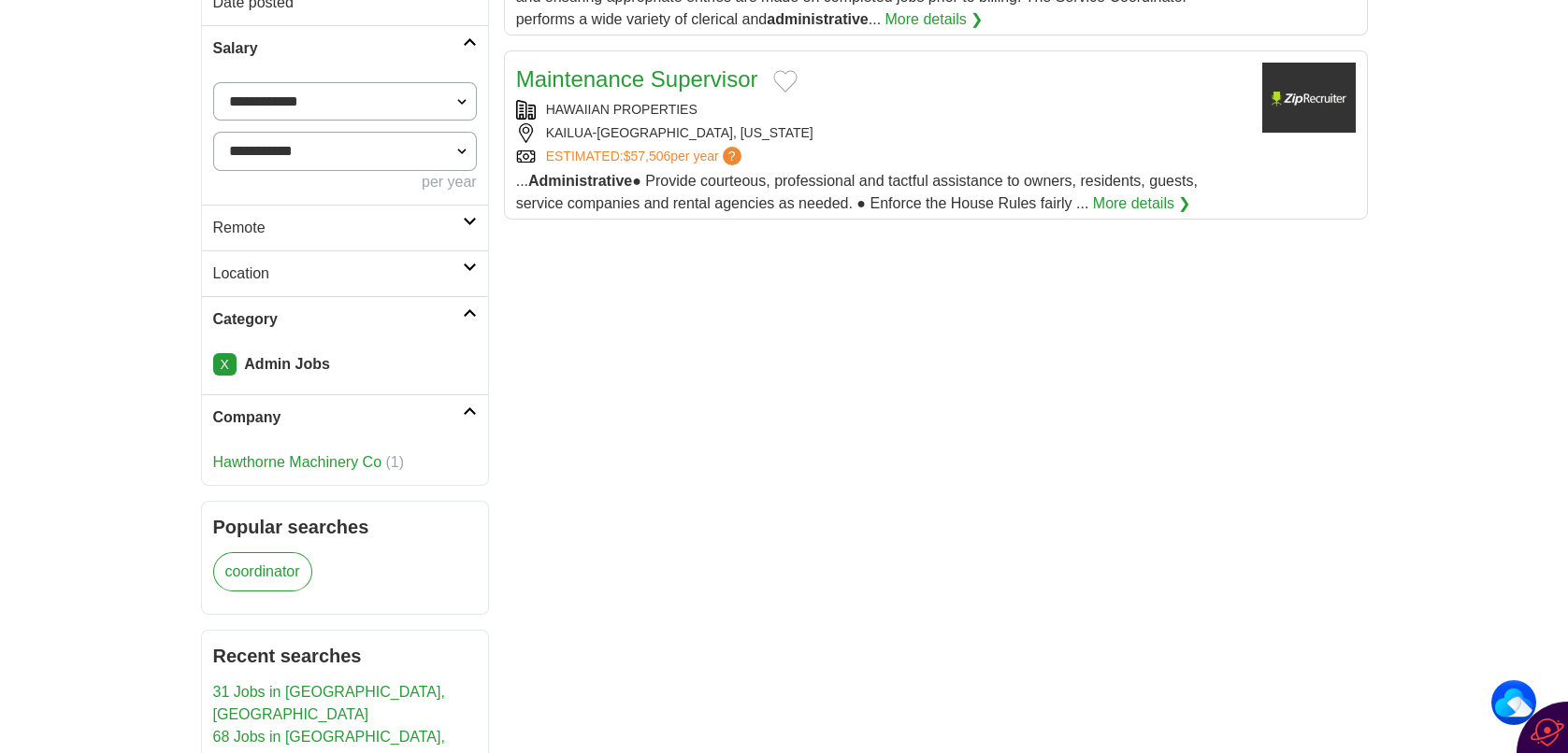
scroll to position [996, 0]
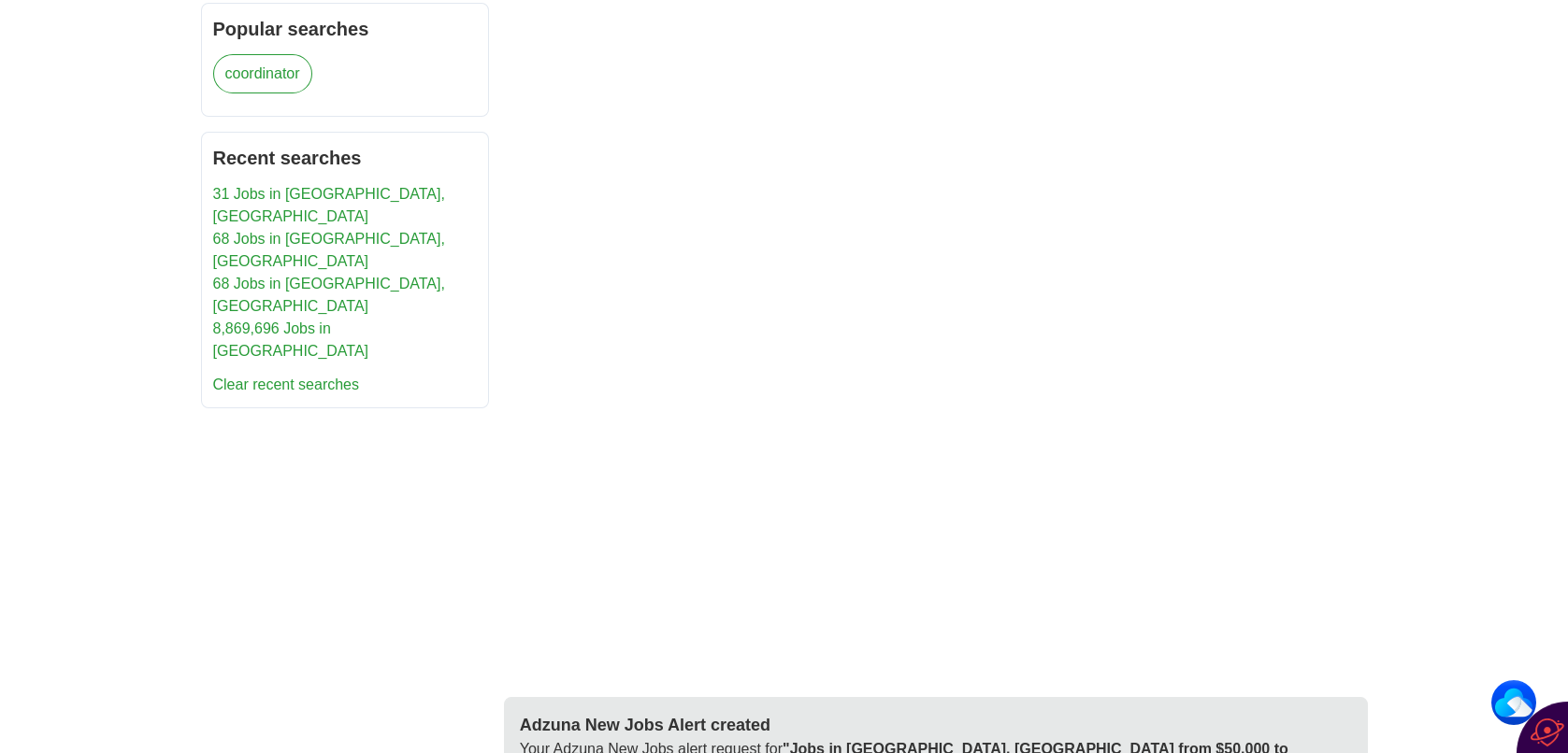
click at [271, 230] on link "68 Jobs in [GEOGRAPHIC_DATA], [GEOGRAPHIC_DATA]" at bounding box center [329, 249] width 231 height 38
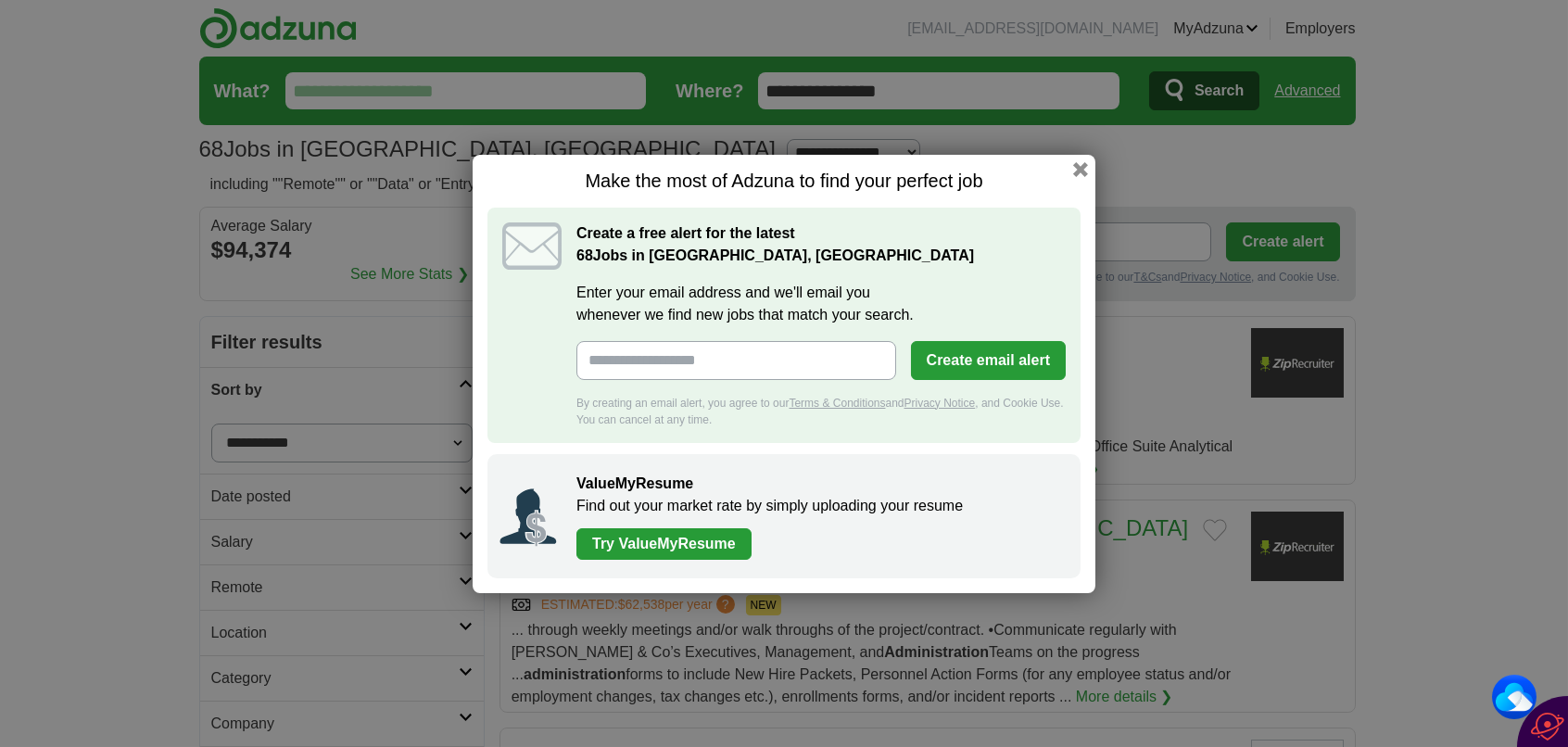
click at [1088, 167] on div "Make the most of Adzuna to find your perfect job Create a free alert for the la…" at bounding box center [784, 374] width 623 height 439
click at [1082, 173] on button "button" at bounding box center [1080, 168] width 20 height 20
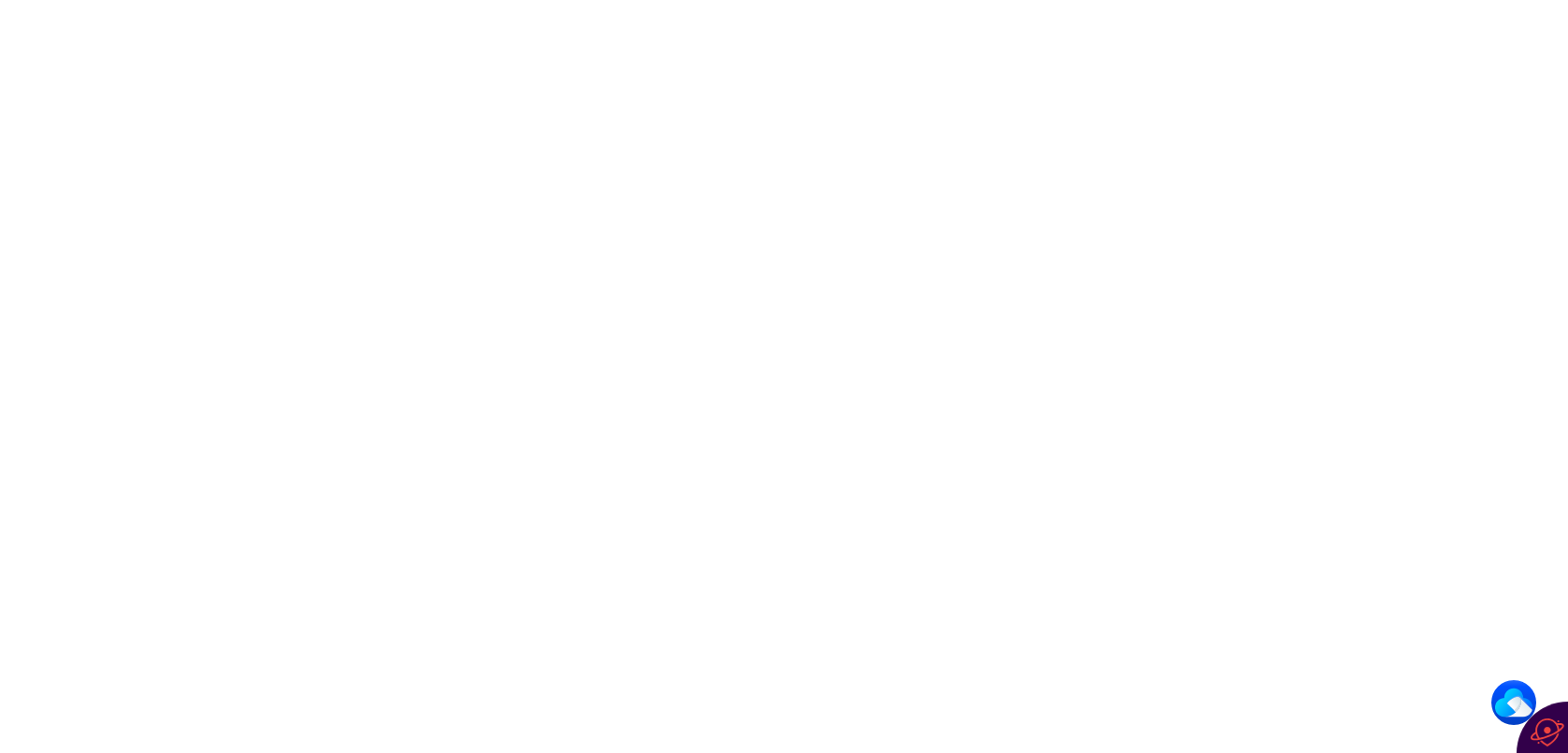
scroll to position [2991, 0]
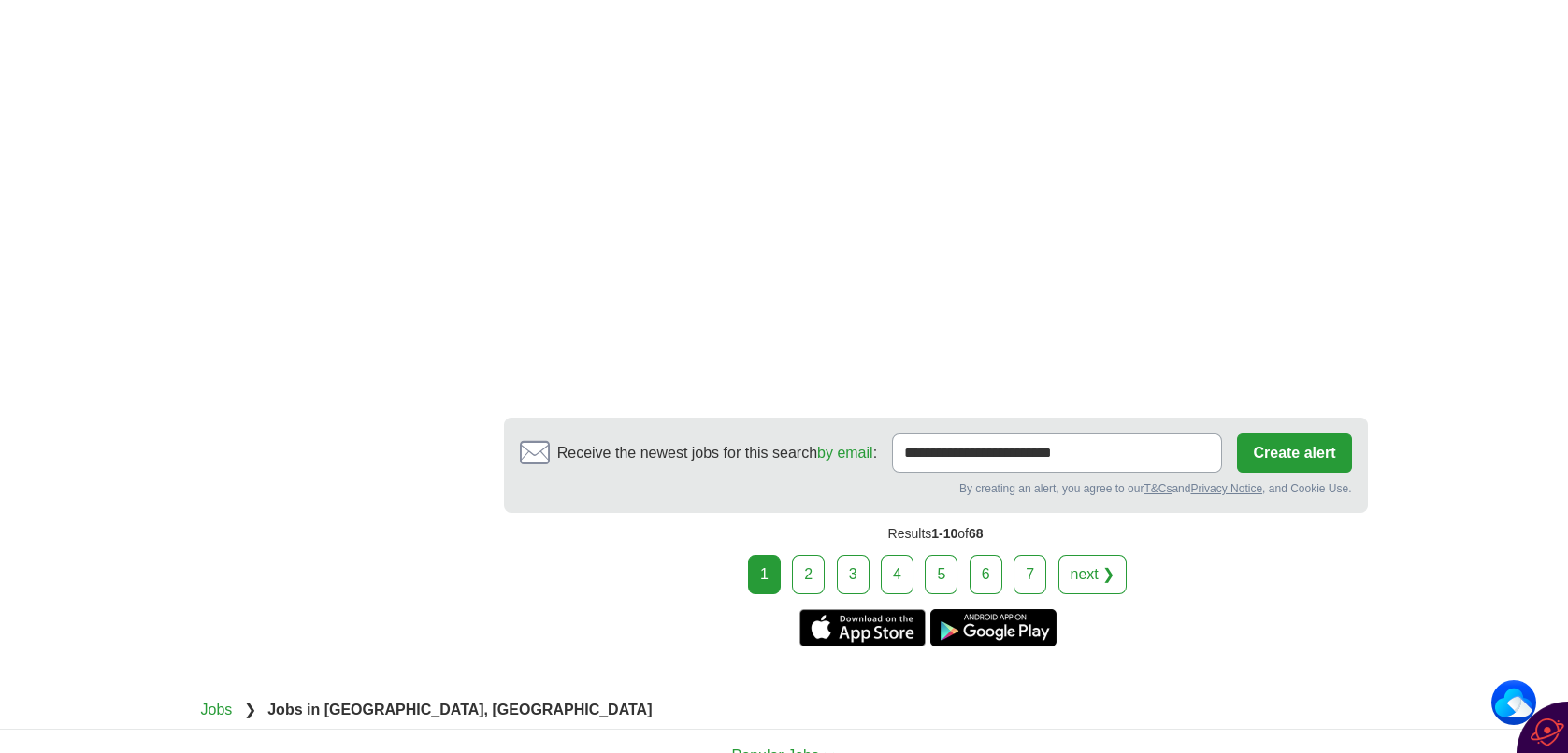
click at [804, 555] on link "2" at bounding box center [808, 575] width 32 height 39
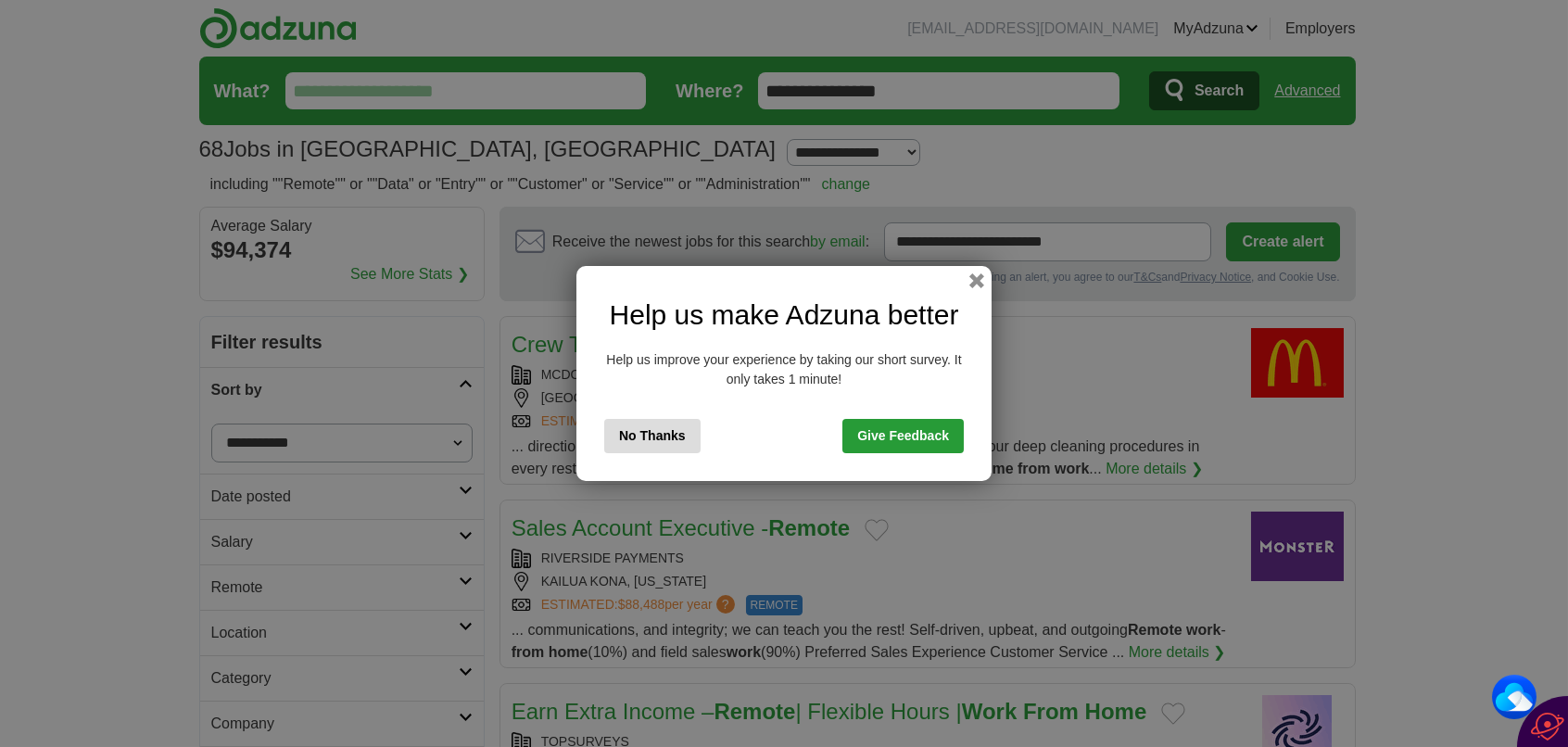
click at [650, 440] on button "No Thanks" at bounding box center [652, 436] width 96 height 34
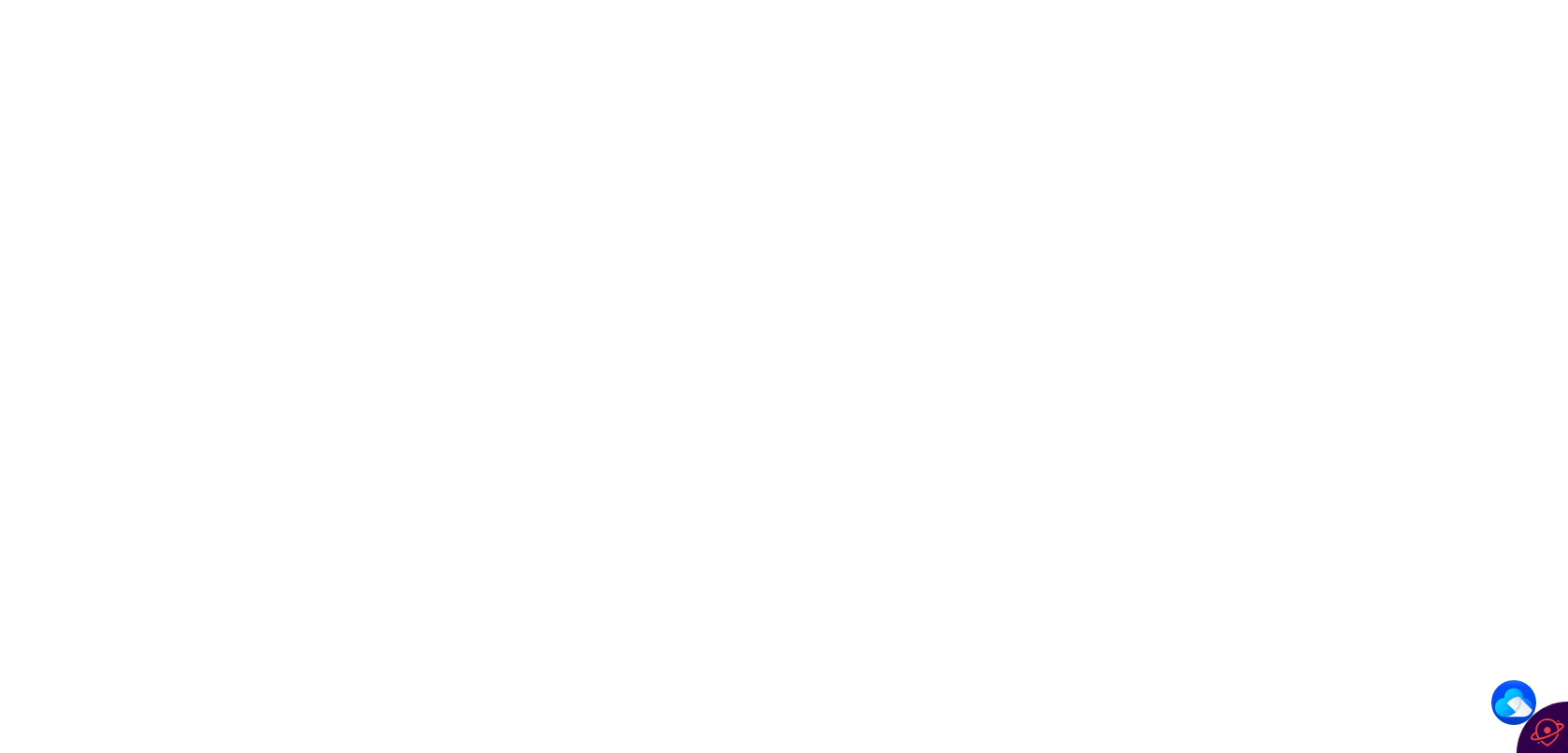
scroll to position [2991, 0]
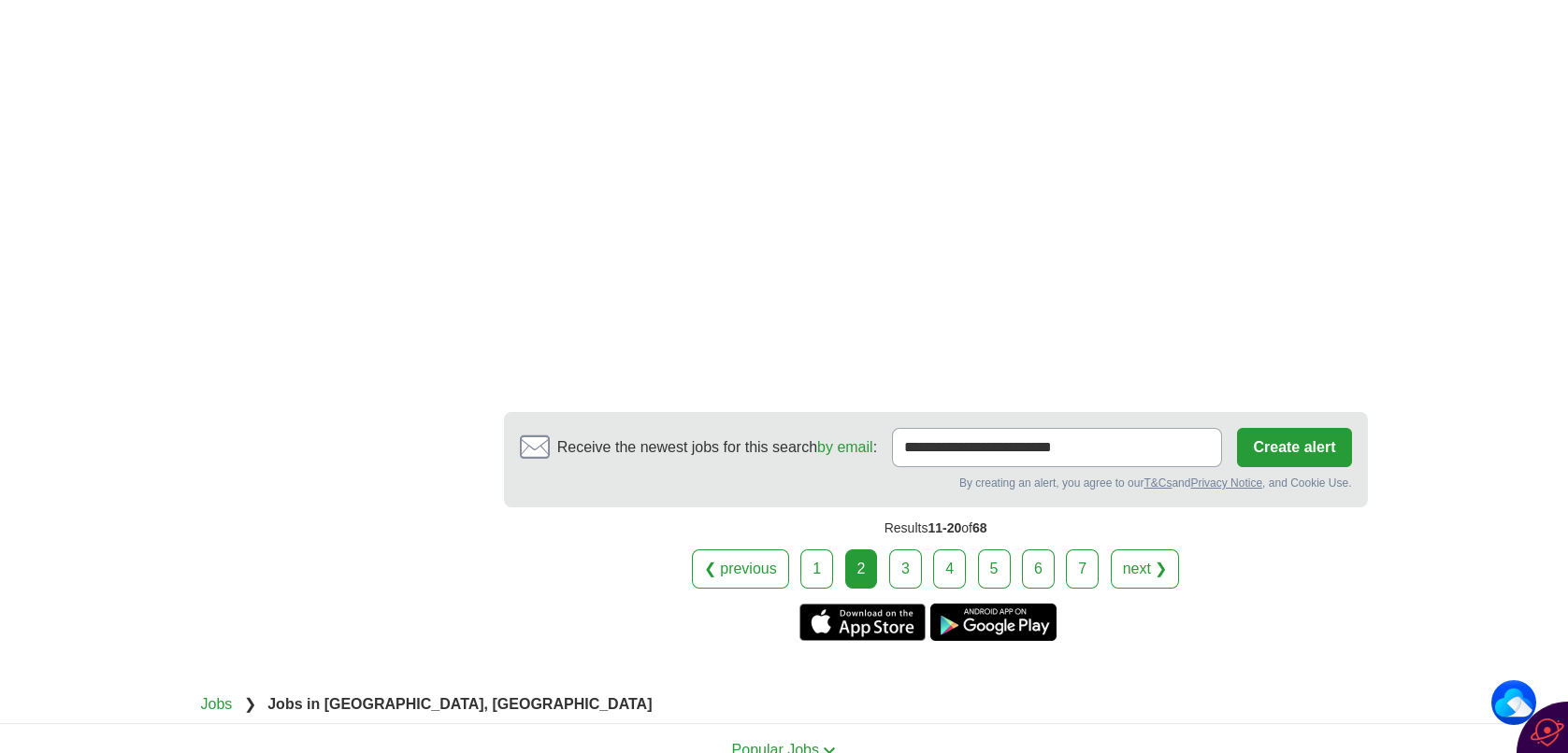
click at [904, 576] on link "3" at bounding box center [905, 570] width 32 height 39
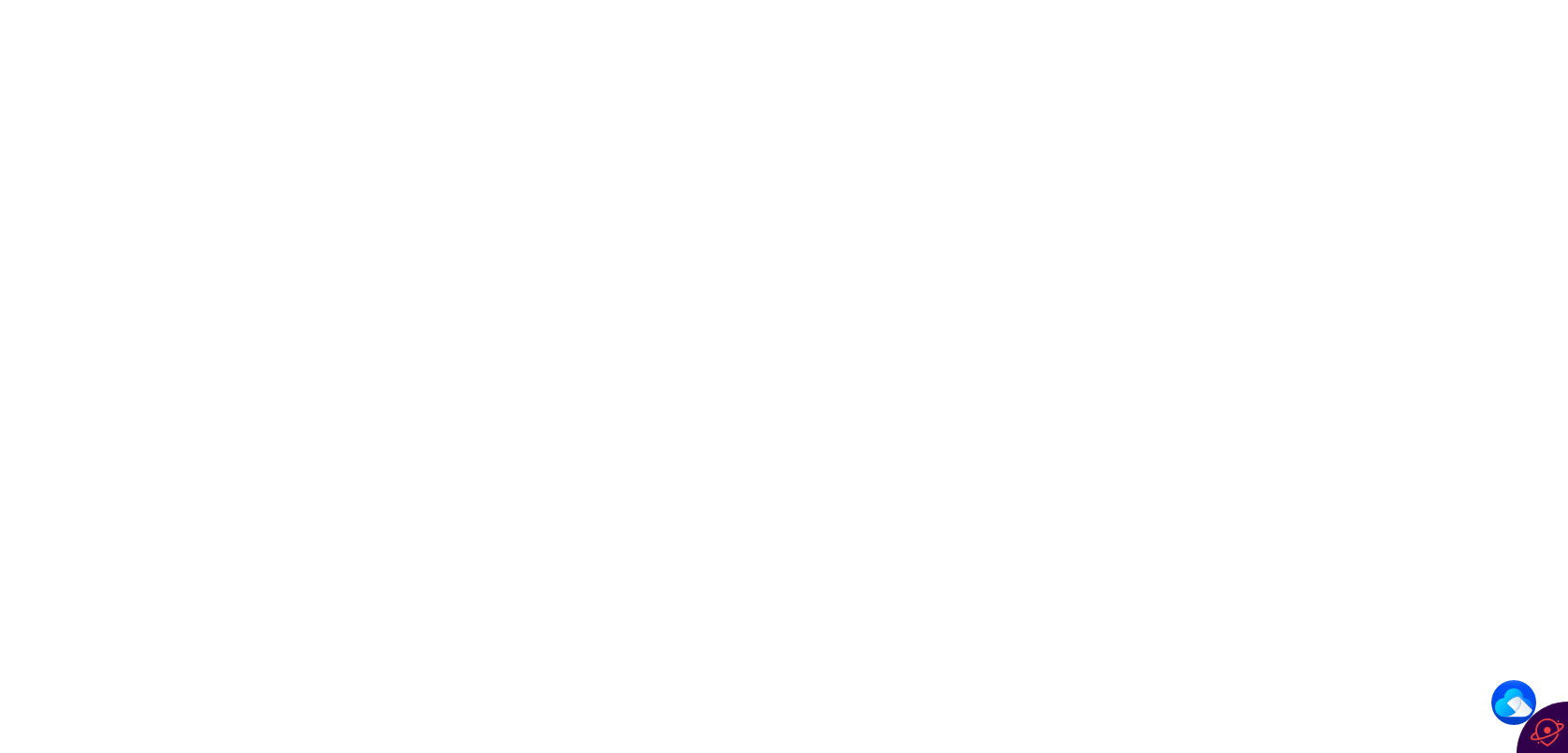
scroll to position [2991, 0]
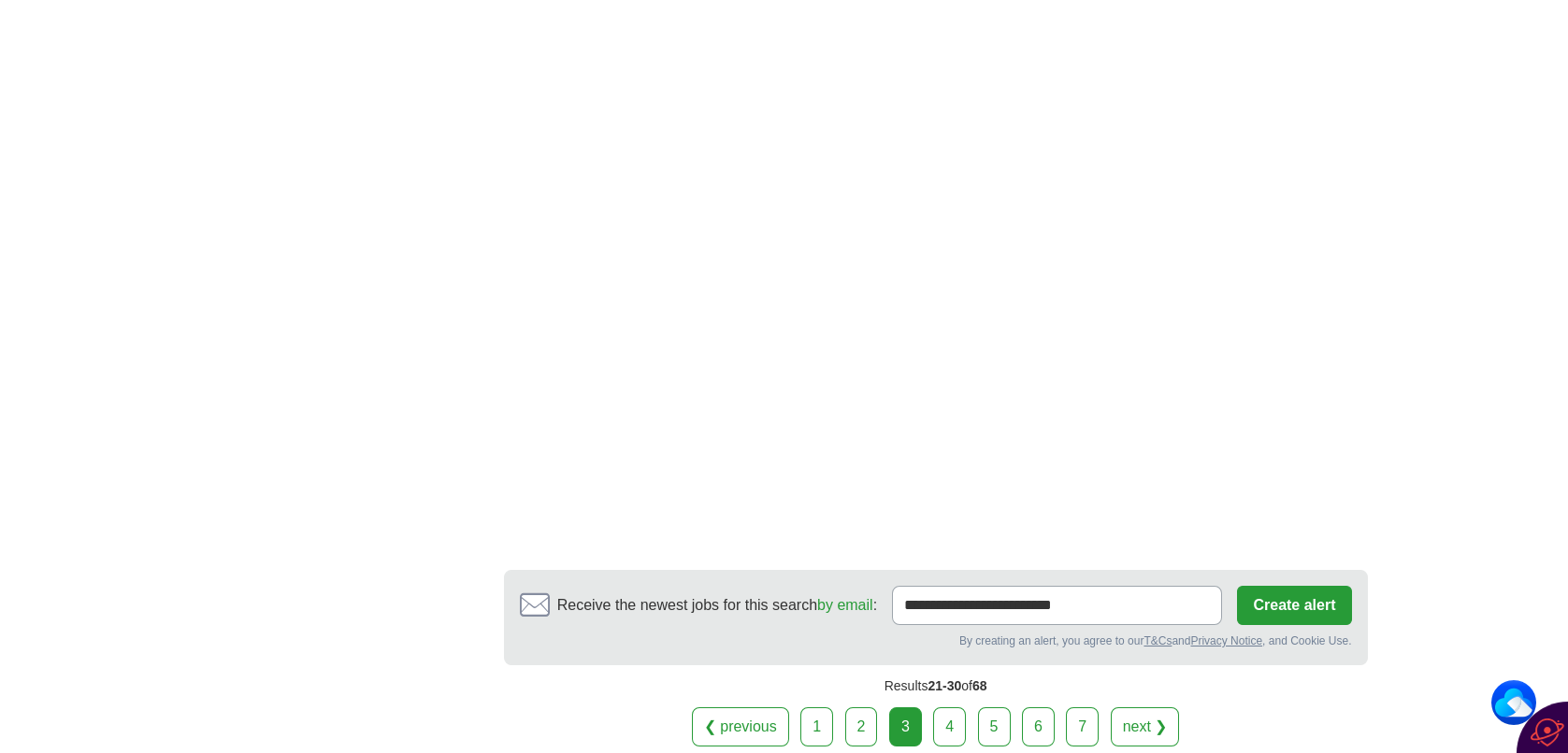
click at [958, 708] on link "4" at bounding box center [948, 728] width 32 height 39
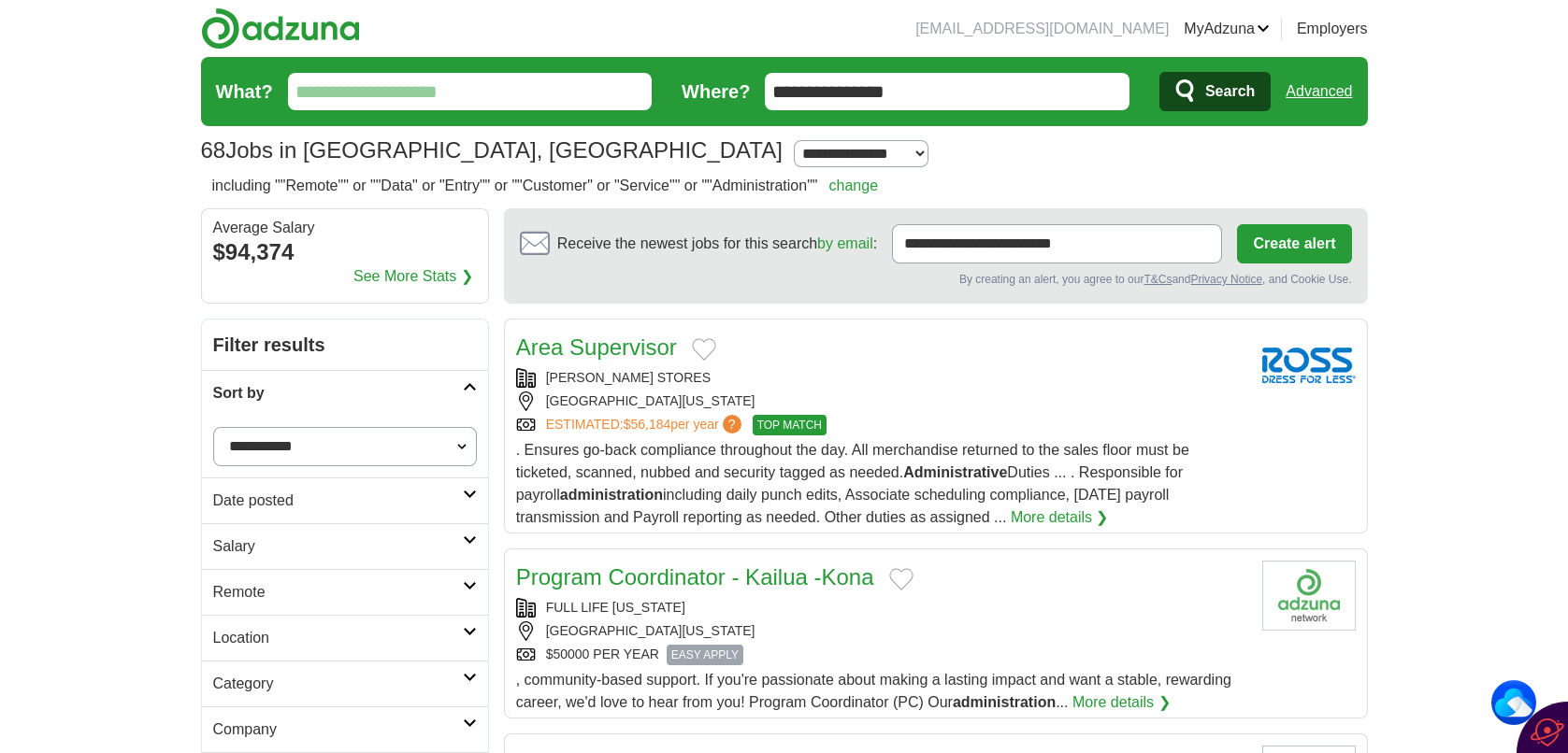
click at [1011, 512] on link "More details ❯" at bounding box center [1060, 518] width 98 height 23
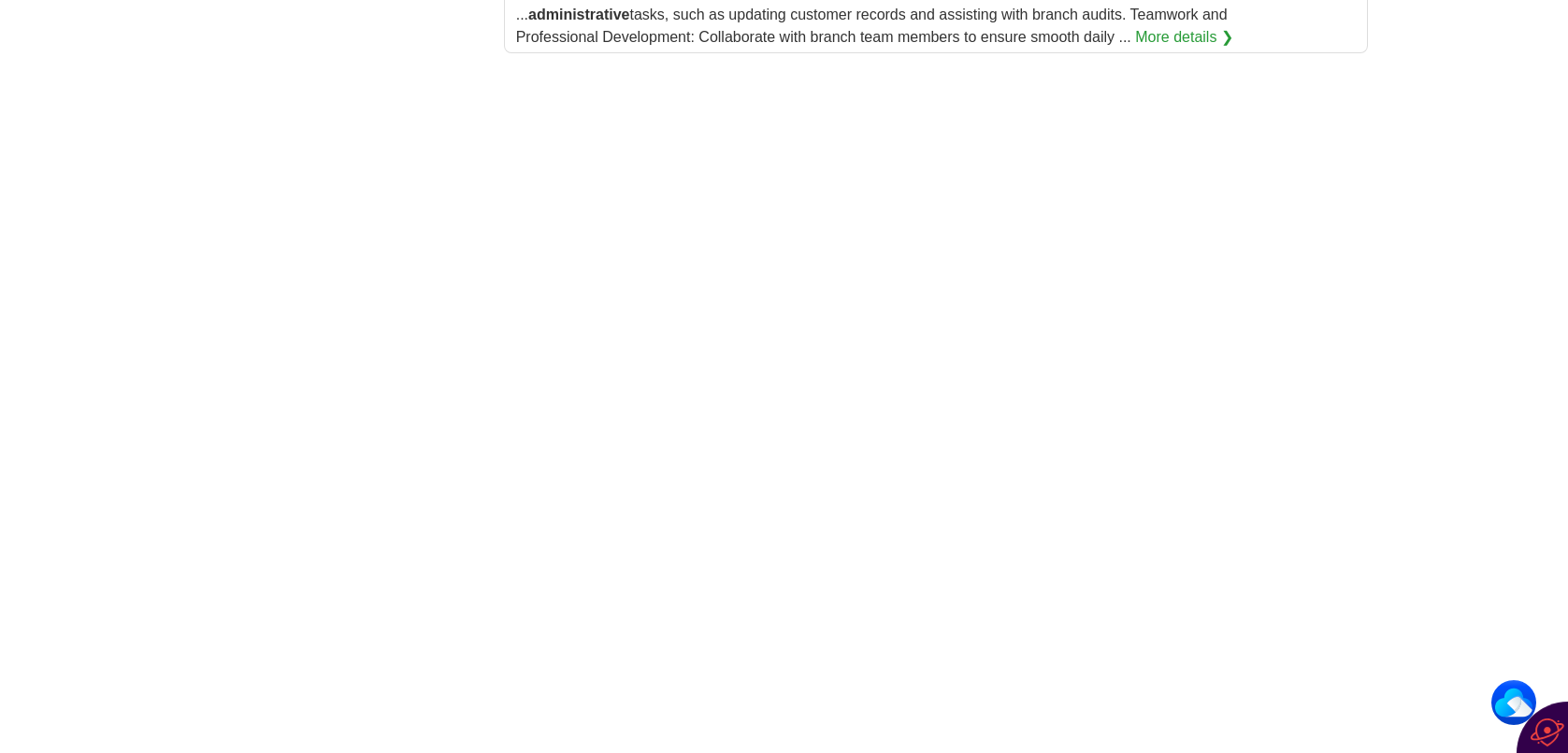
scroll to position [2991, 0]
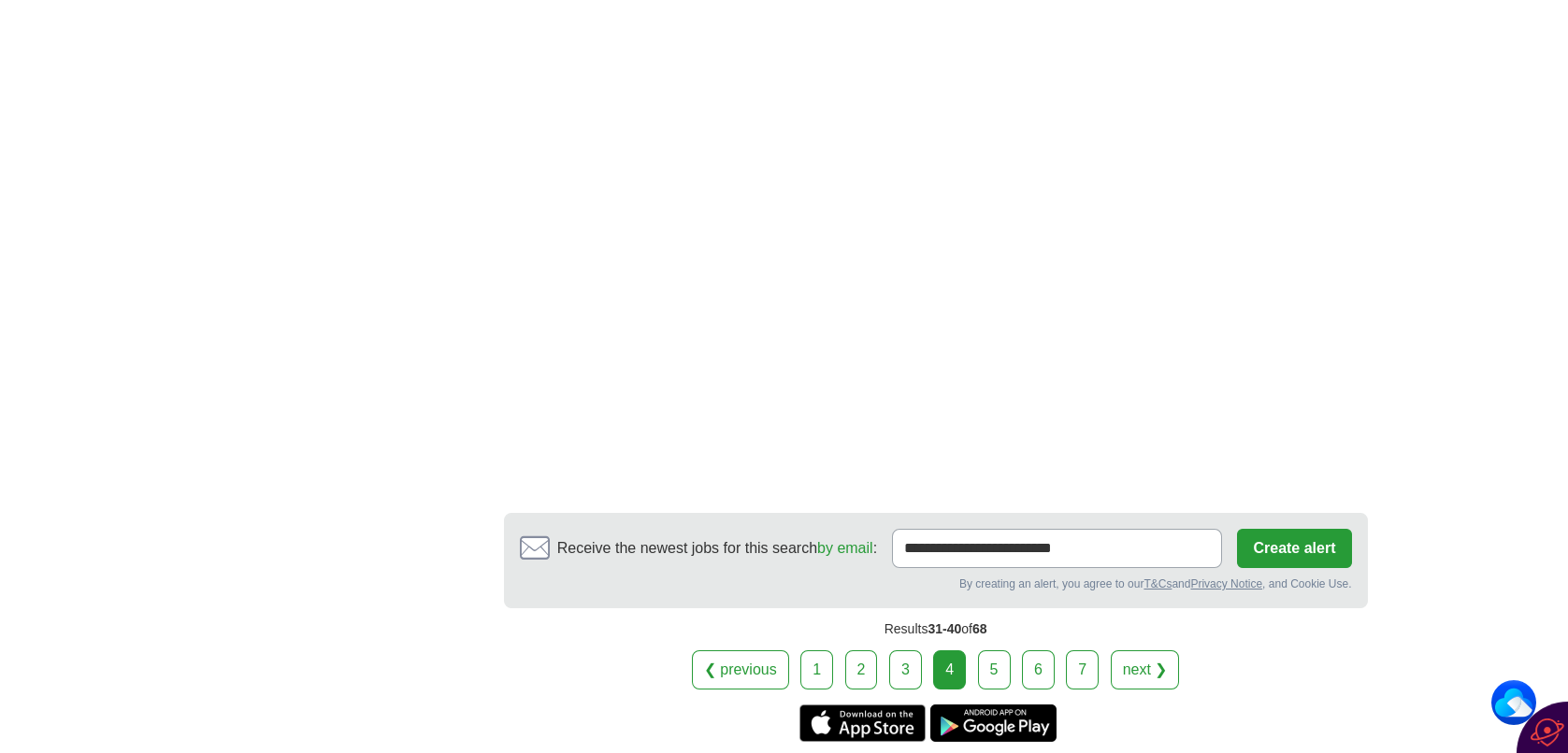
click at [1001, 651] on link "5" at bounding box center [993, 671] width 32 height 39
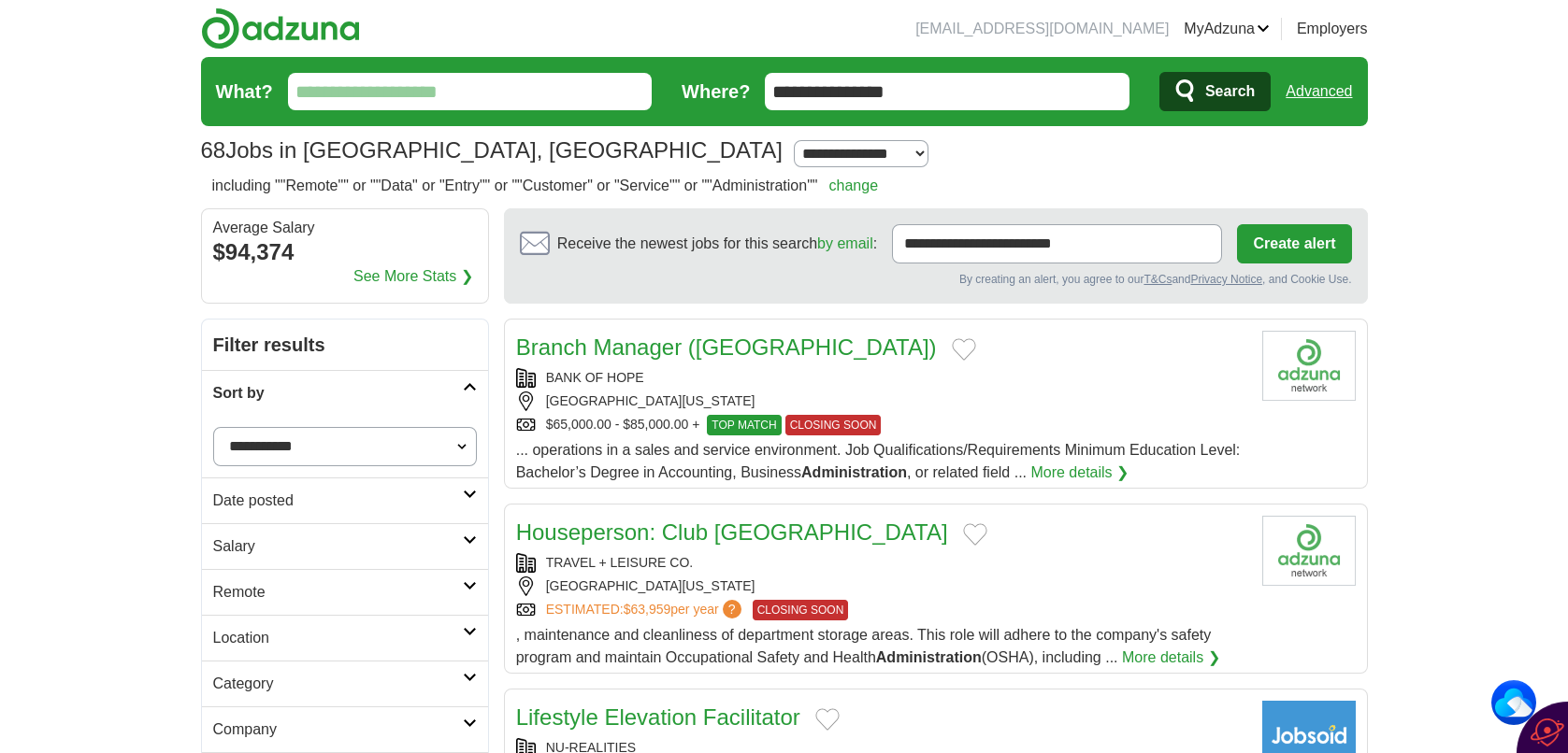
scroll to position [498, 0]
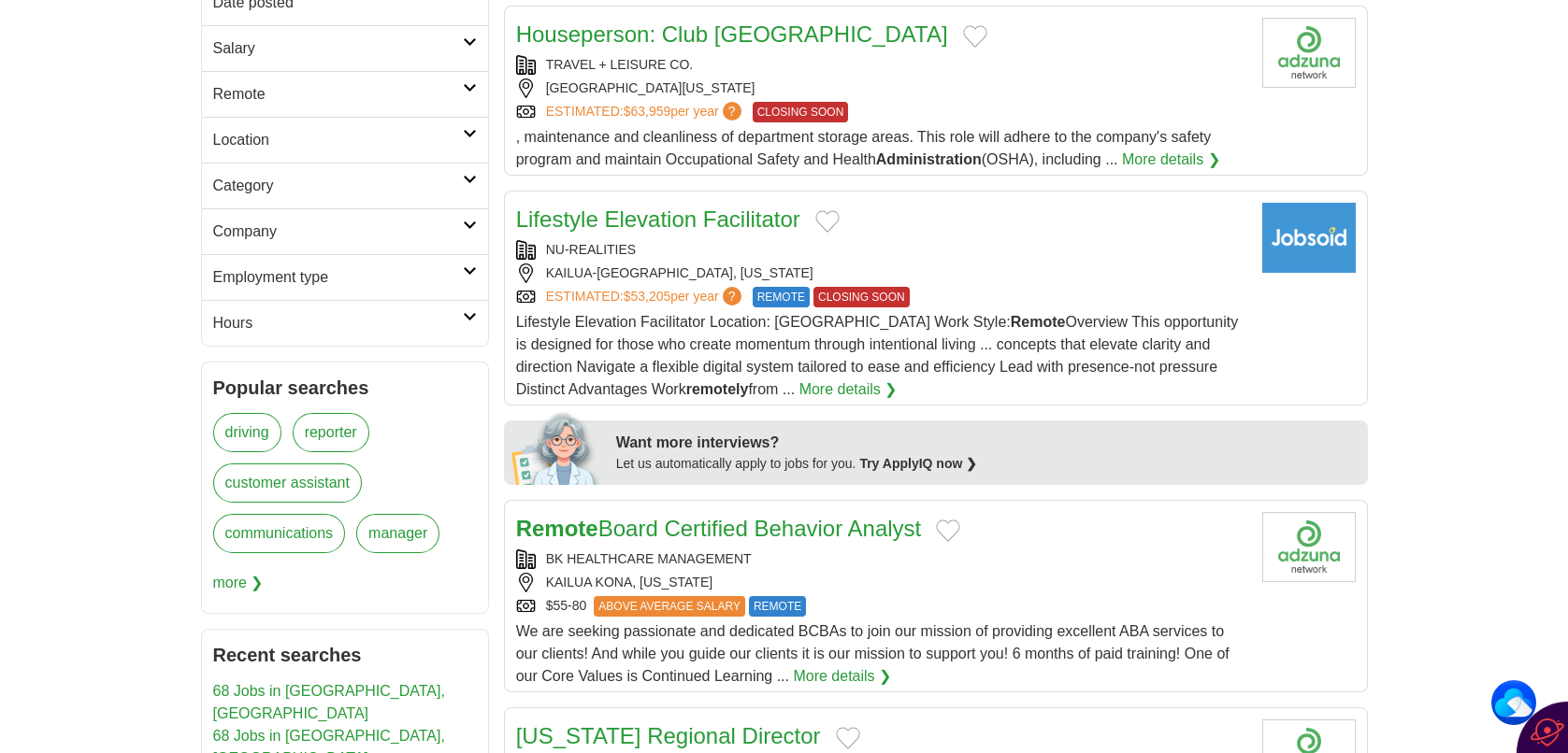
click at [1084, 149] on span ", maintenance and cleanliness of department storage areas. This role will adher…" at bounding box center [863, 148] width 695 height 38
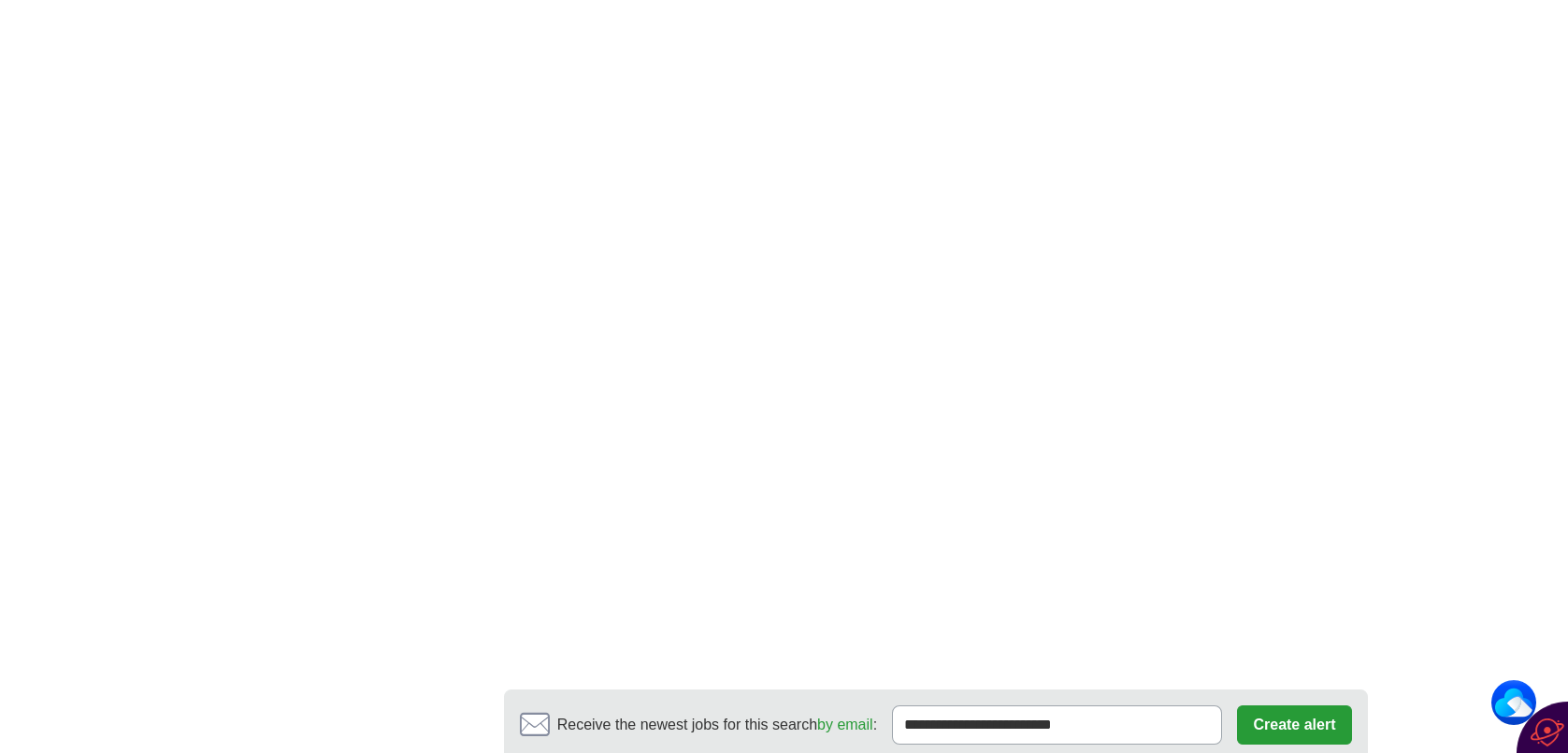
scroll to position [3474, 0]
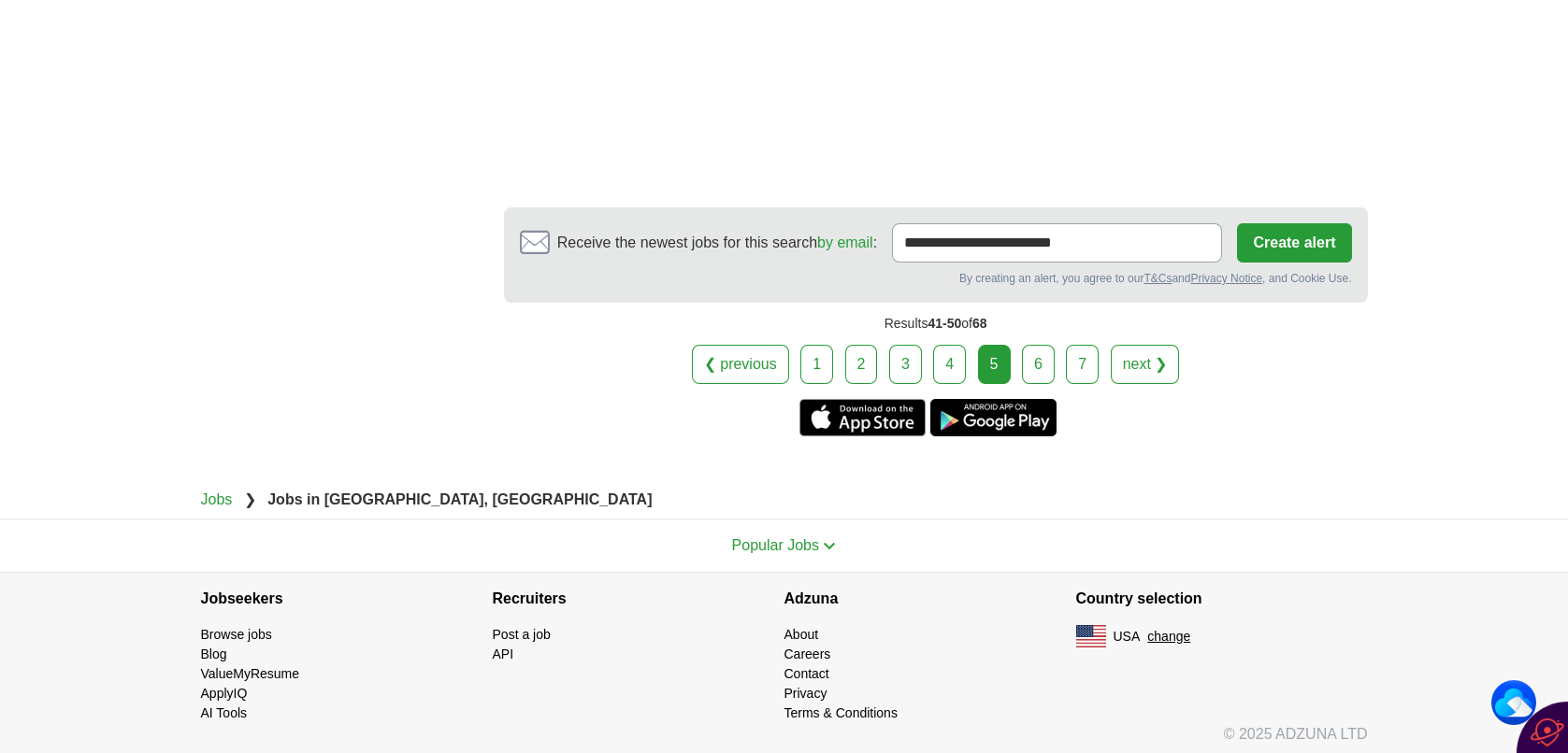
click at [1045, 363] on link "6" at bounding box center [1037, 365] width 32 height 39
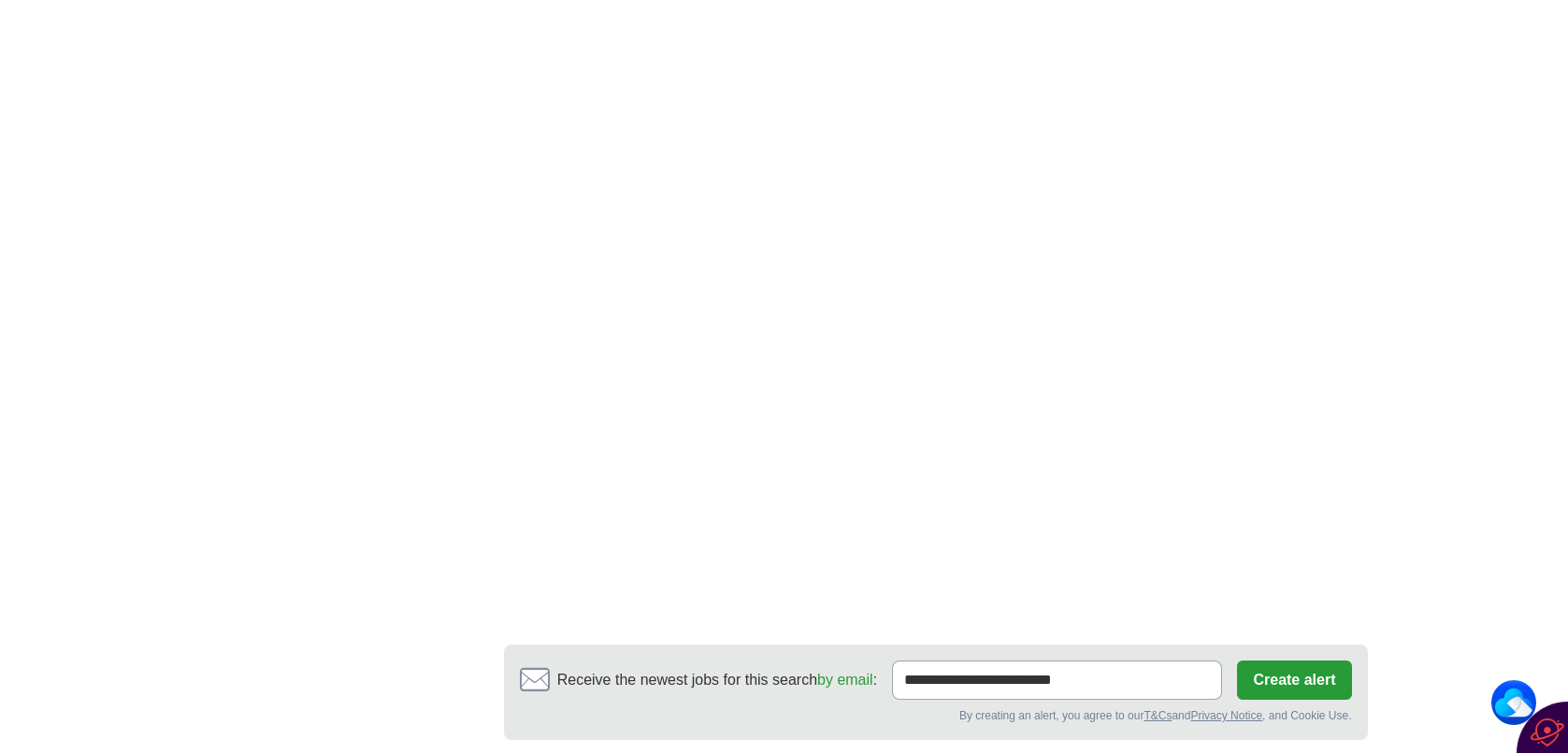
scroll to position [3429, 0]
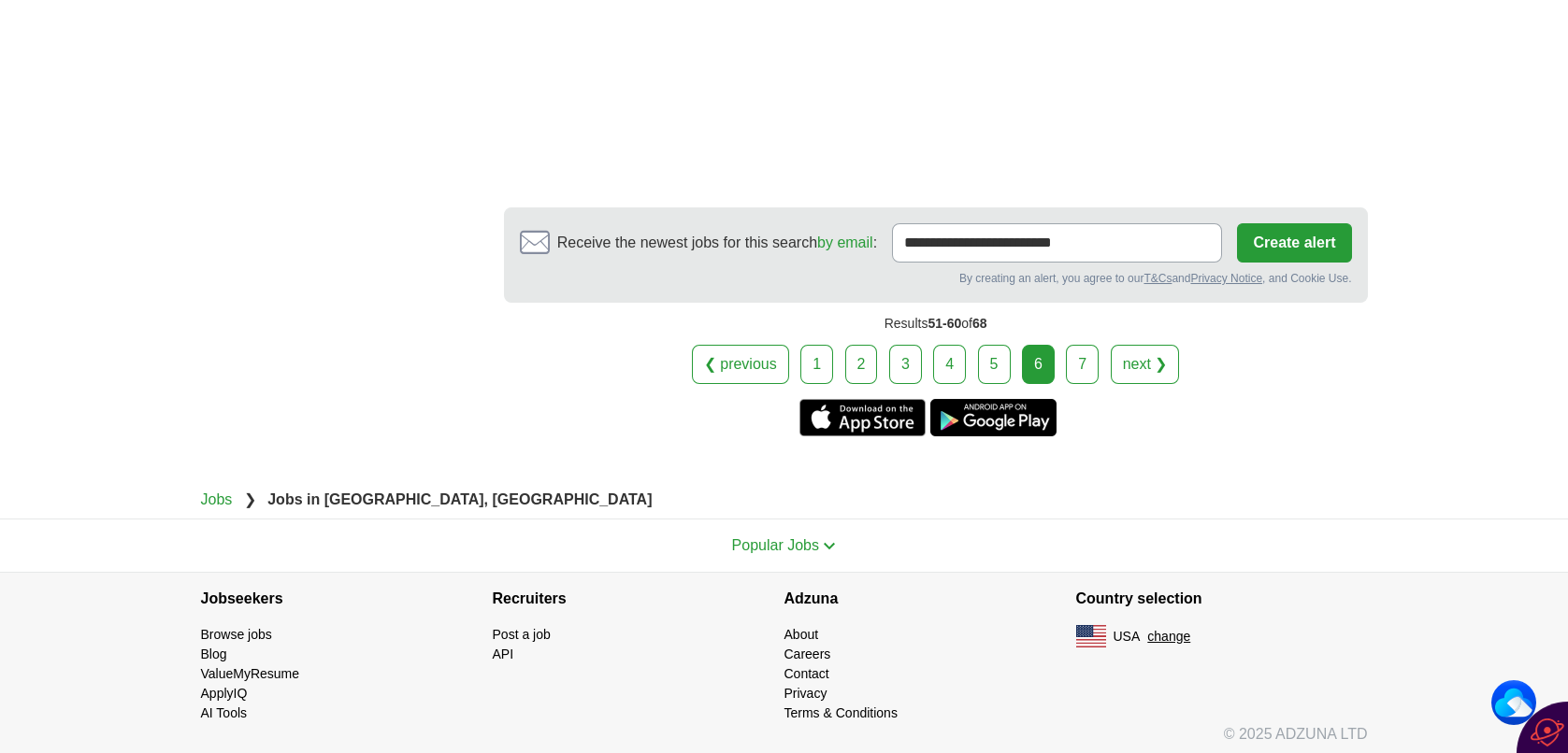
click at [1089, 363] on link "7" at bounding box center [1082, 365] width 32 height 39
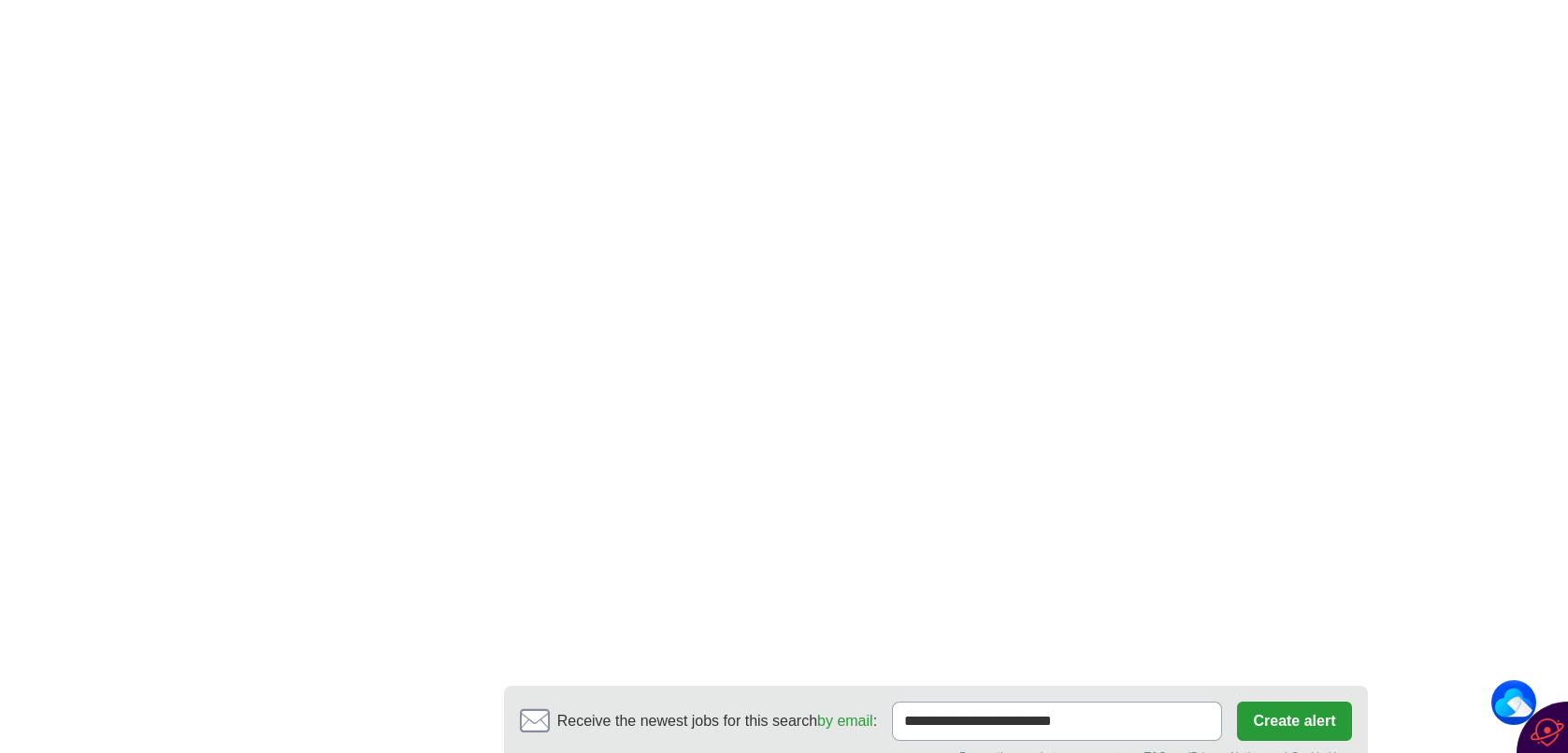
scroll to position [2991, 0]
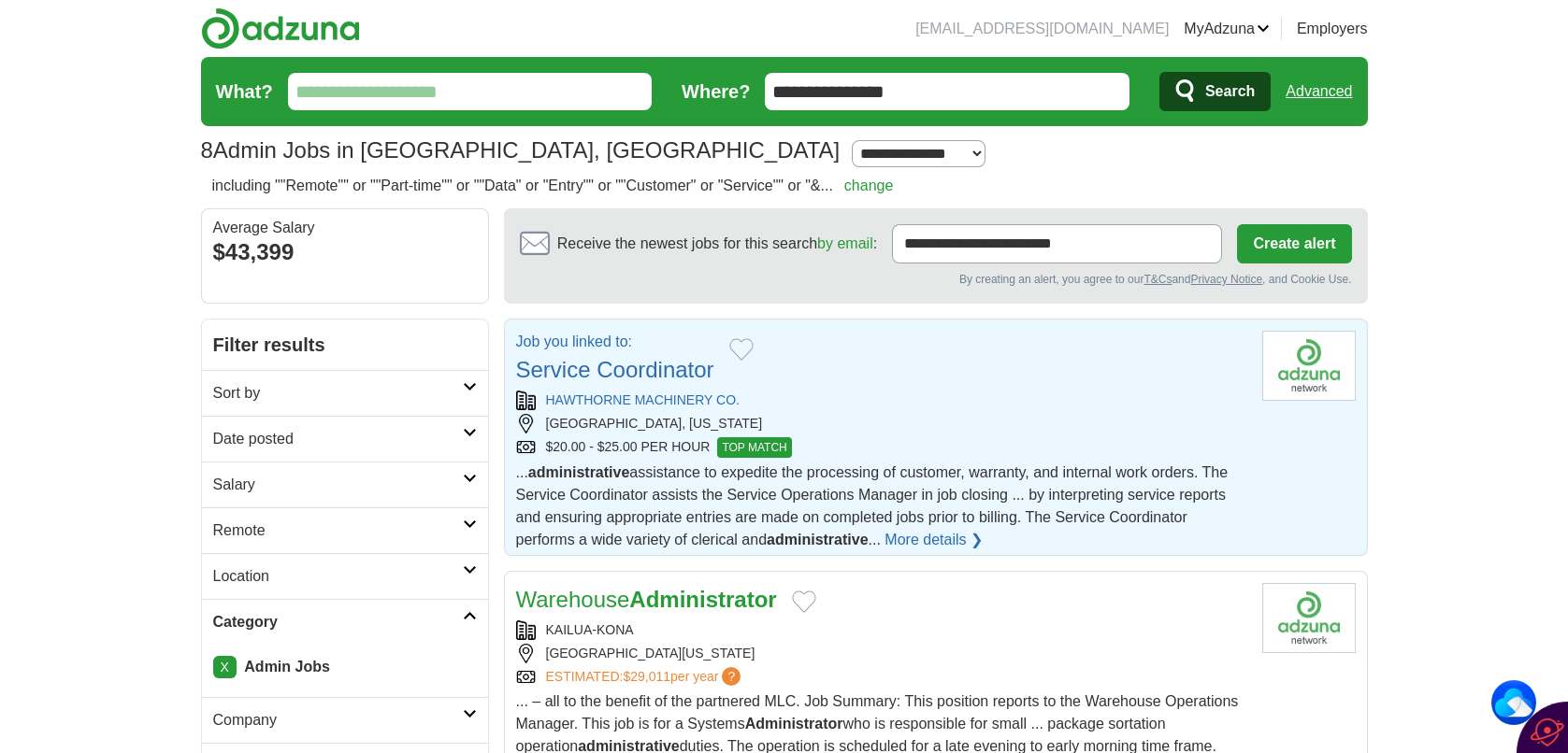
click at [946, 538] on link "More details ❯" at bounding box center [934, 540] width 98 height 23
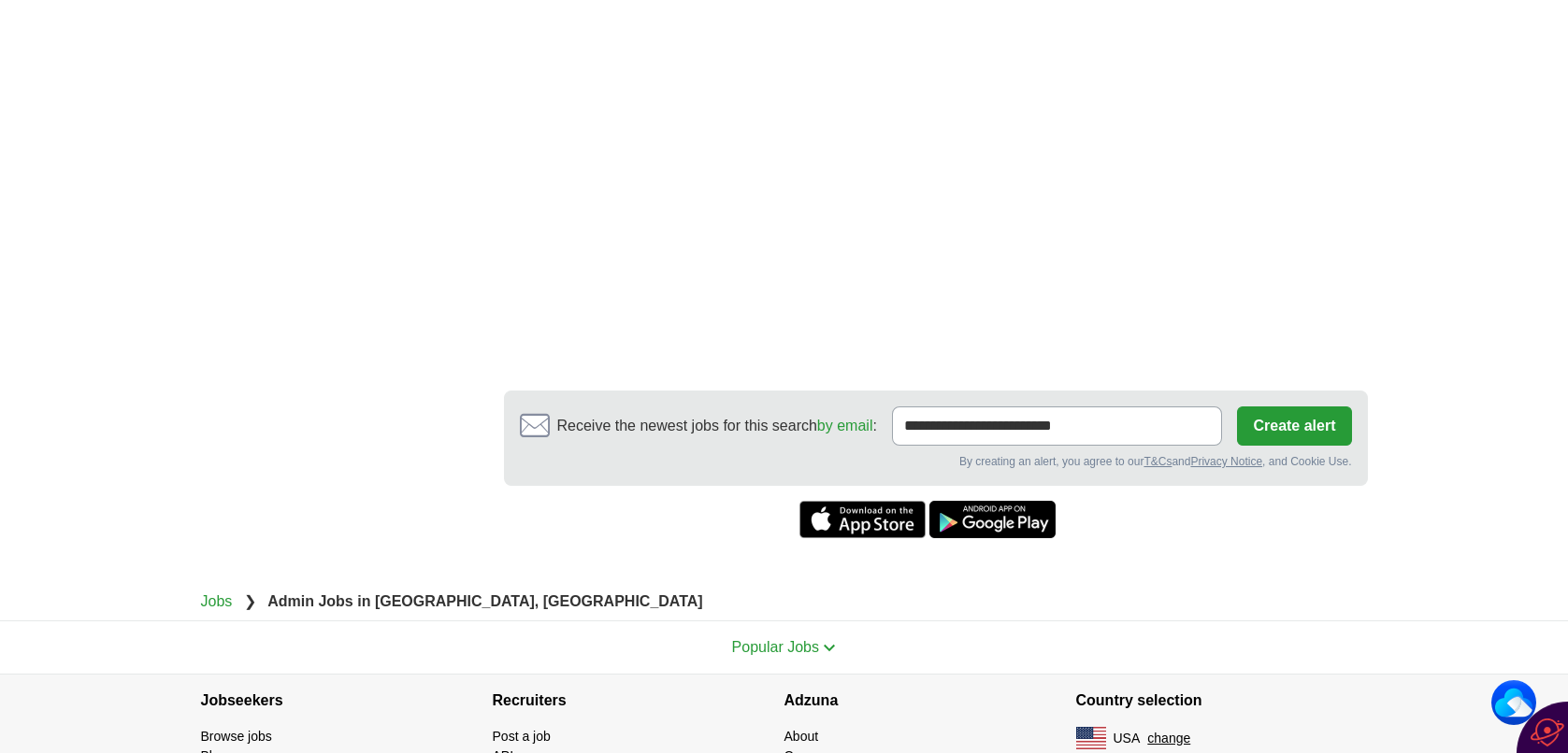
scroll to position [2932, 0]
